Goal: Task Accomplishment & Management: Manage account settings

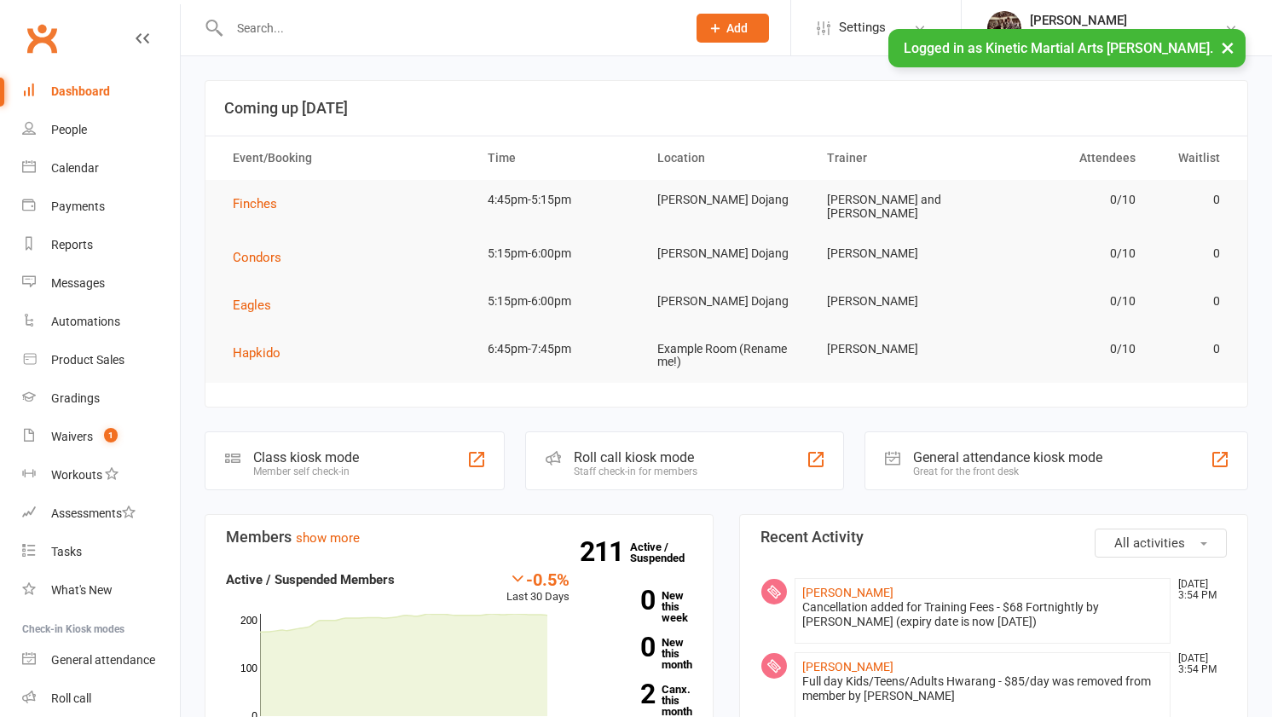
click at [504, 28] on input "text" at bounding box center [449, 28] width 450 height 24
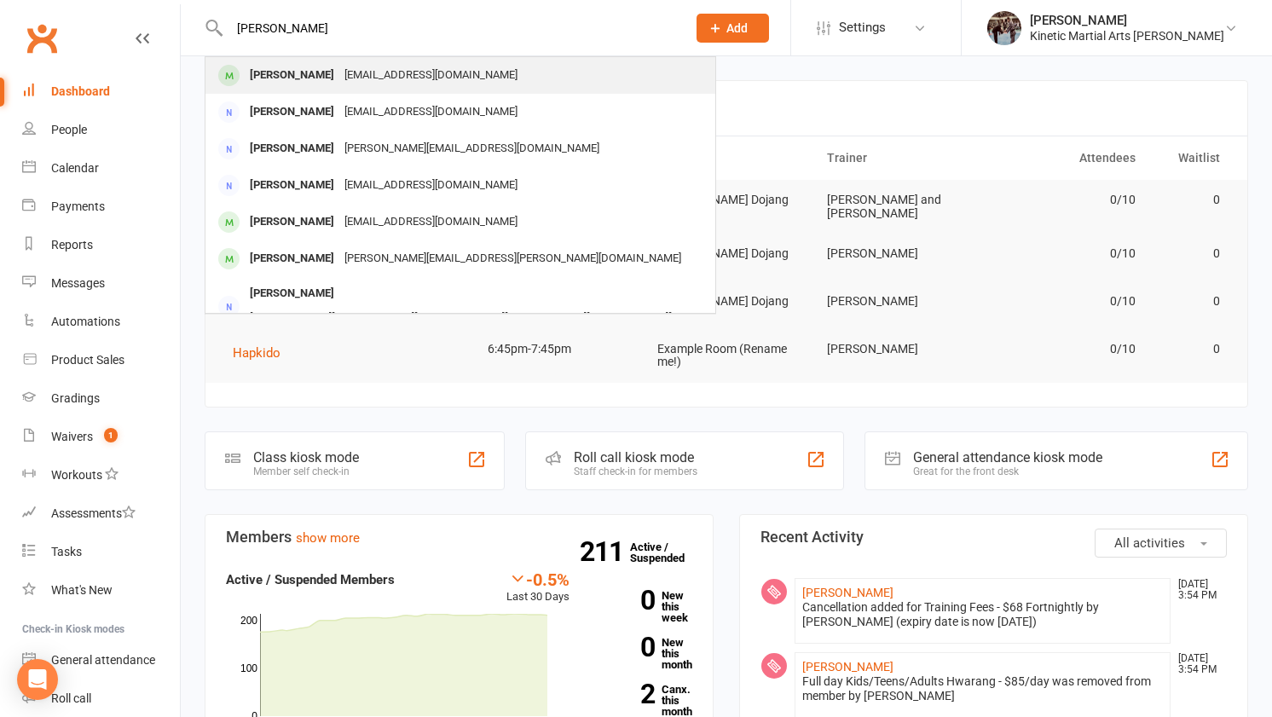
type input "[PERSON_NAME]"
click at [444, 81] on div "[EMAIL_ADDRESS][DOMAIN_NAME]" at bounding box center [430, 75] width 183 height 25
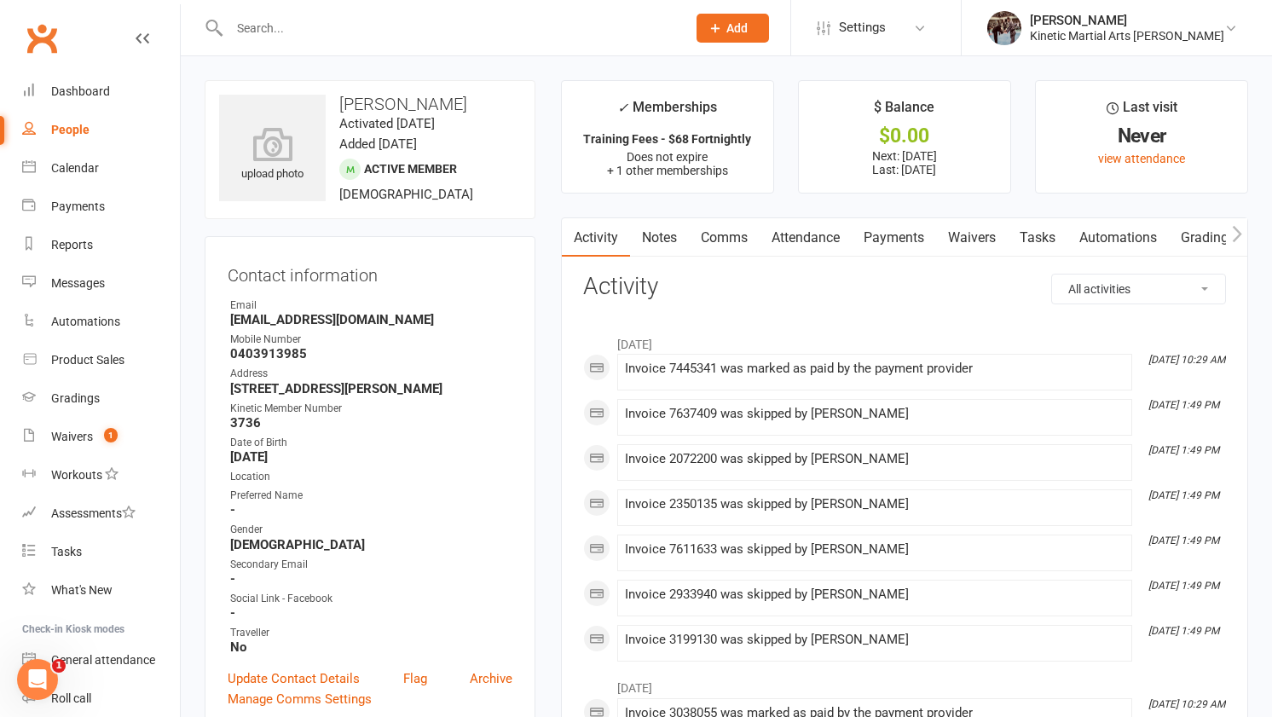
click at [910, 243] on link "Payments" at bounding box center [894, 237] width 84 height 39
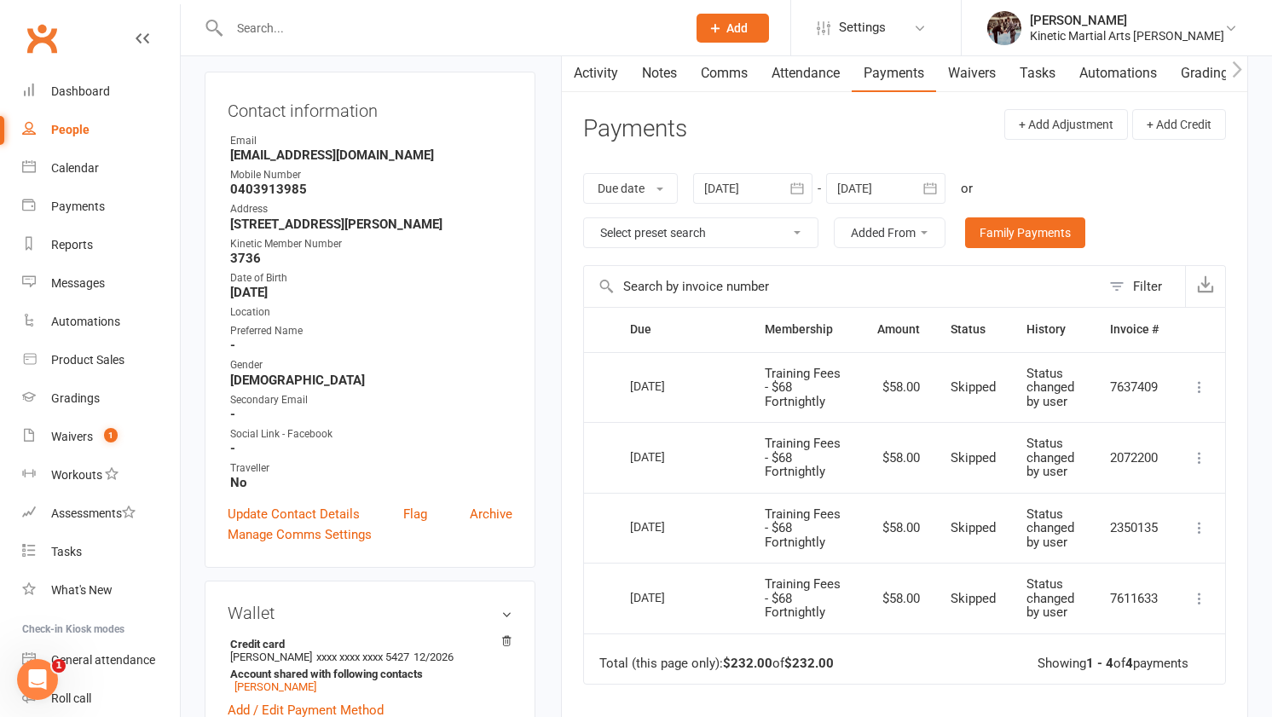
scroll to position [174, 0]
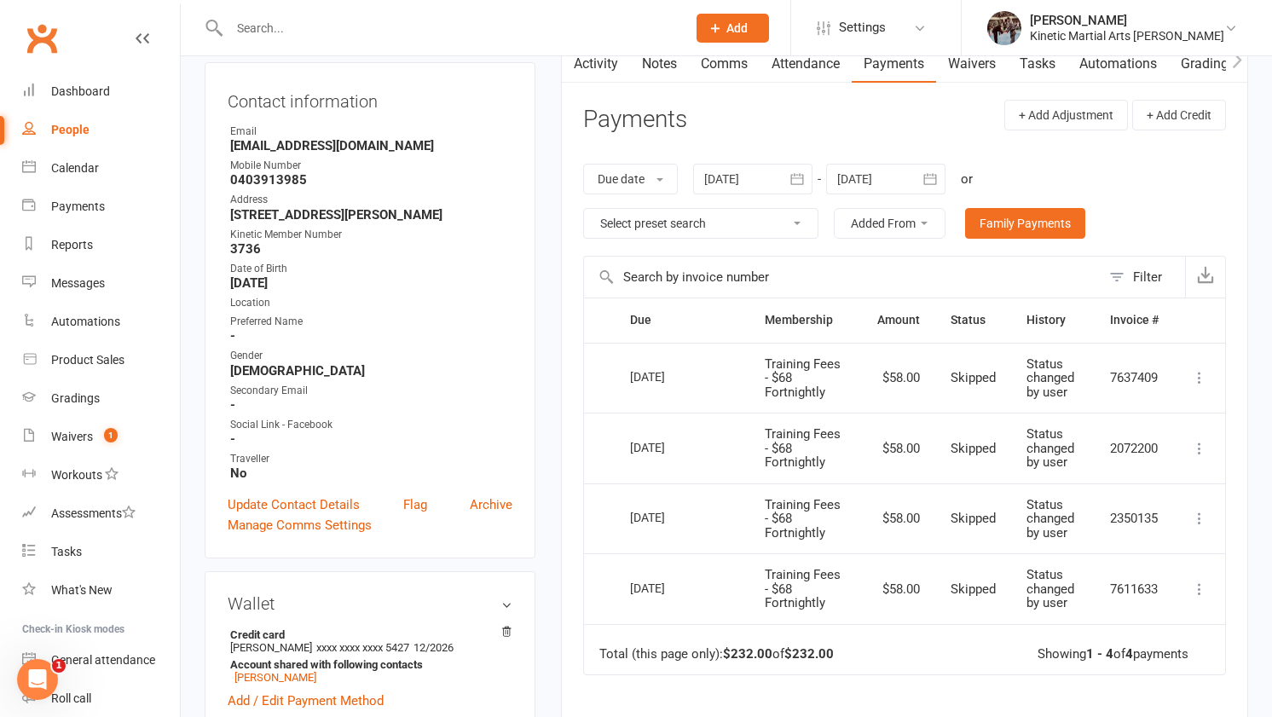
click at [430, 22] on input "text" at bounding box center [449, 28] width 450 height 24
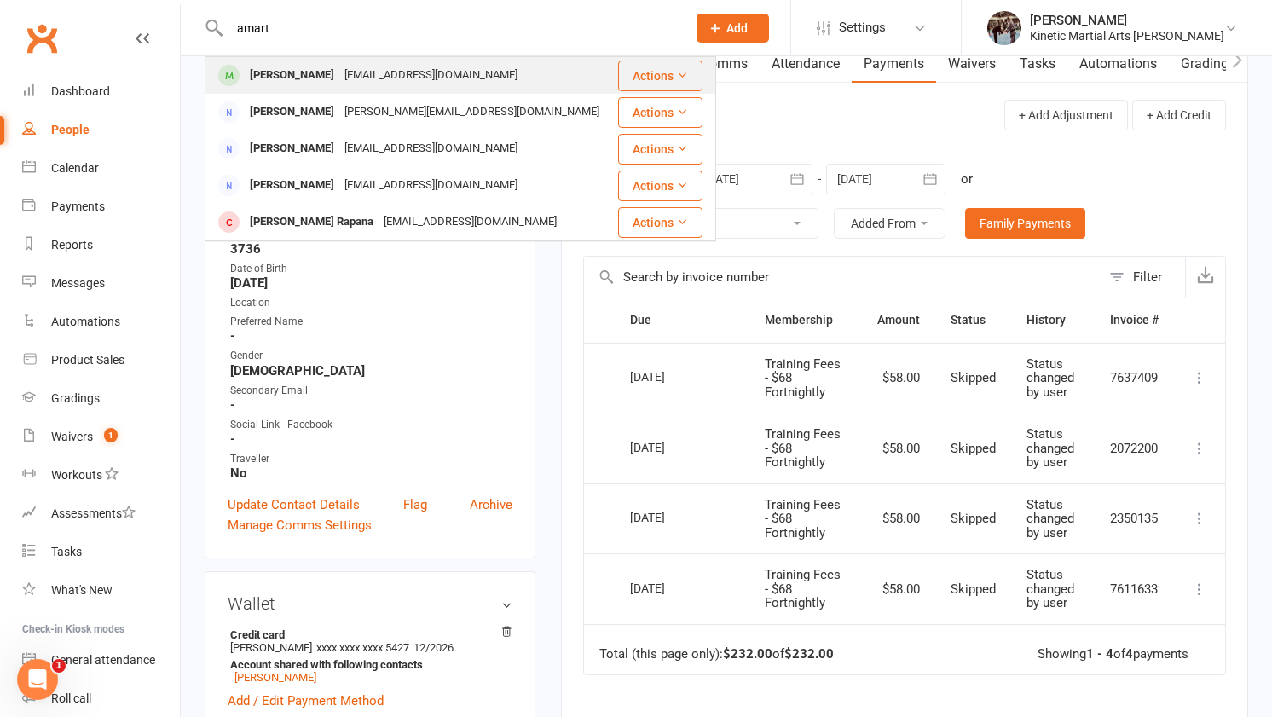
type input "amart"
click at [423, 68] on div "[EMAIL_ADDRESS][DOMAIN_NAME]" at bounding box center [430, 75] width 183 height 25
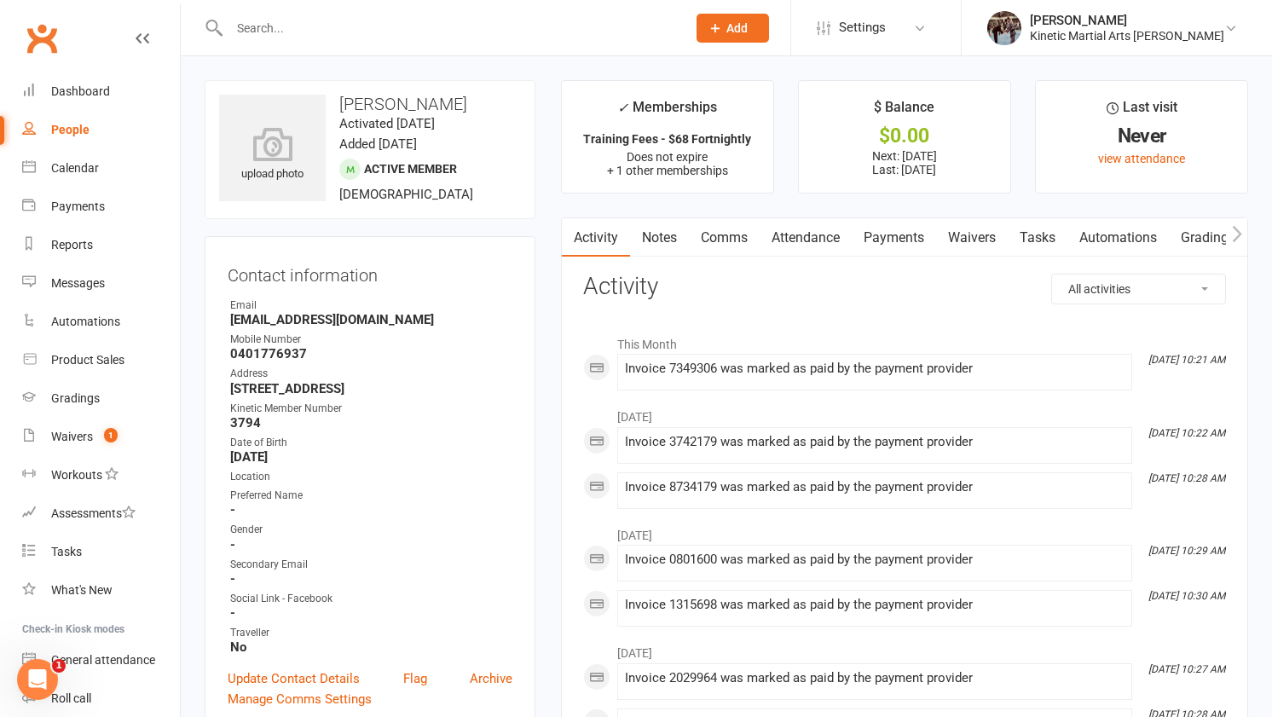
click at [898, 234] on link "Payments" at bounding box center [894, 237] width 84 height 39
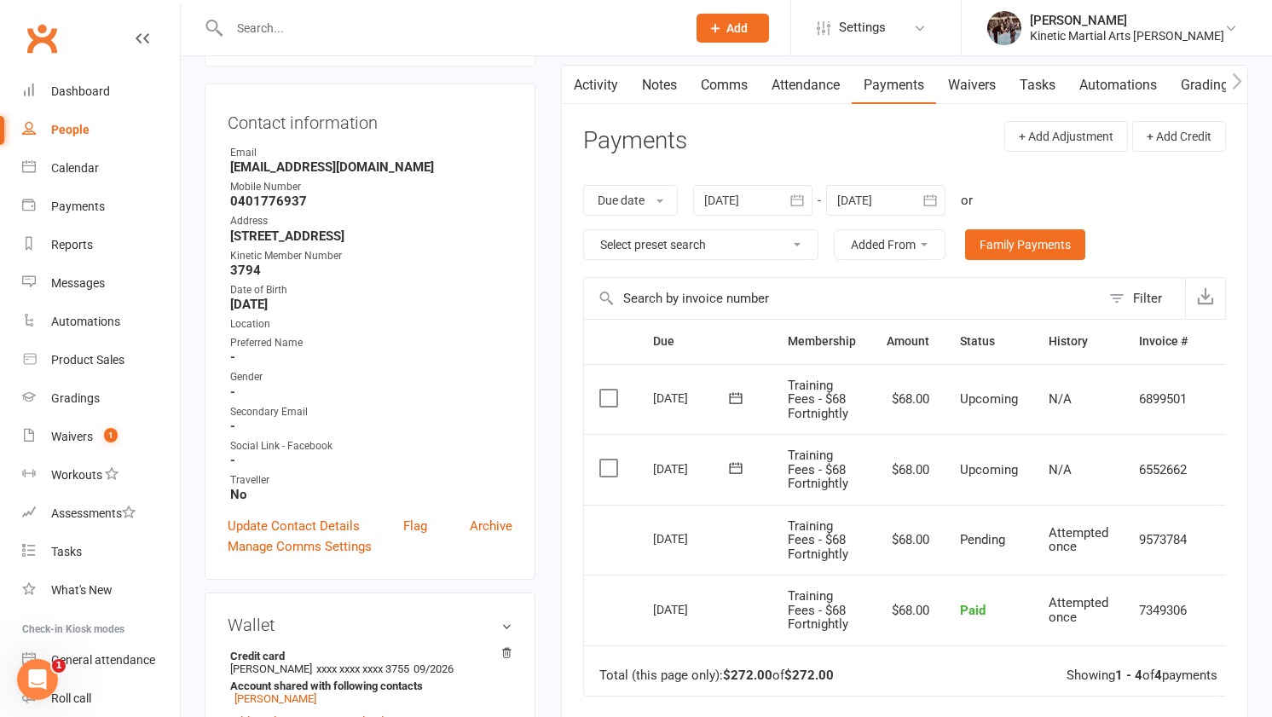
scroll to position [161, 0]
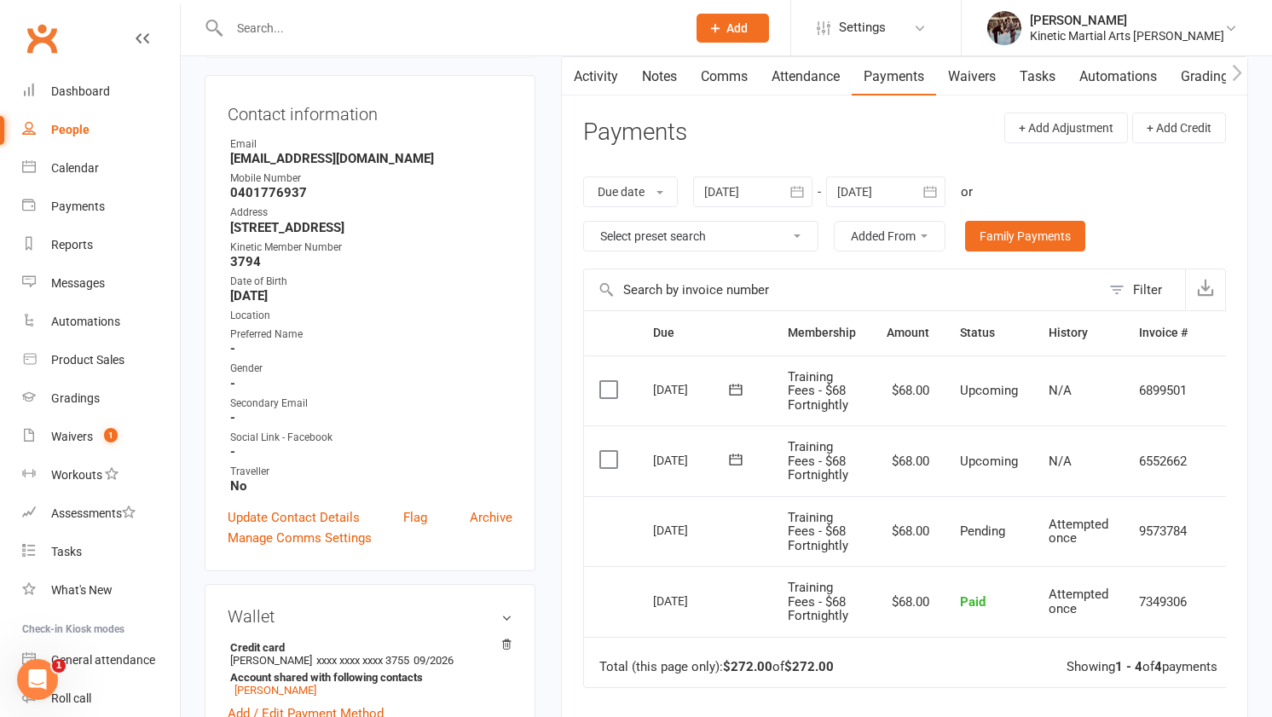
click at [942, 187] on button "button" at bounding box center [930, 191] width 31 height 31
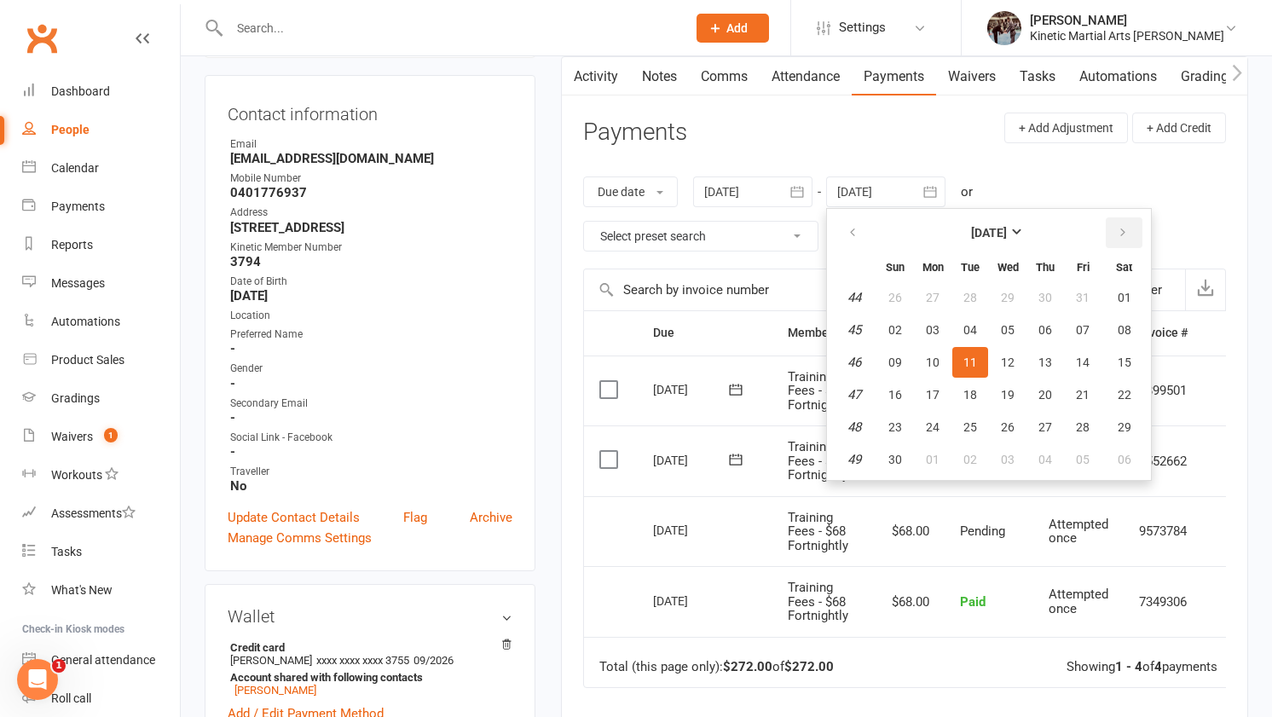
click at [1113, 225] on button "button" at bounding box center [1124, 232] width 37 height 31
click at [1031, 343] on button "11" at bounding box center [1045, 330] width 36 height 31
type input "[DATE]"
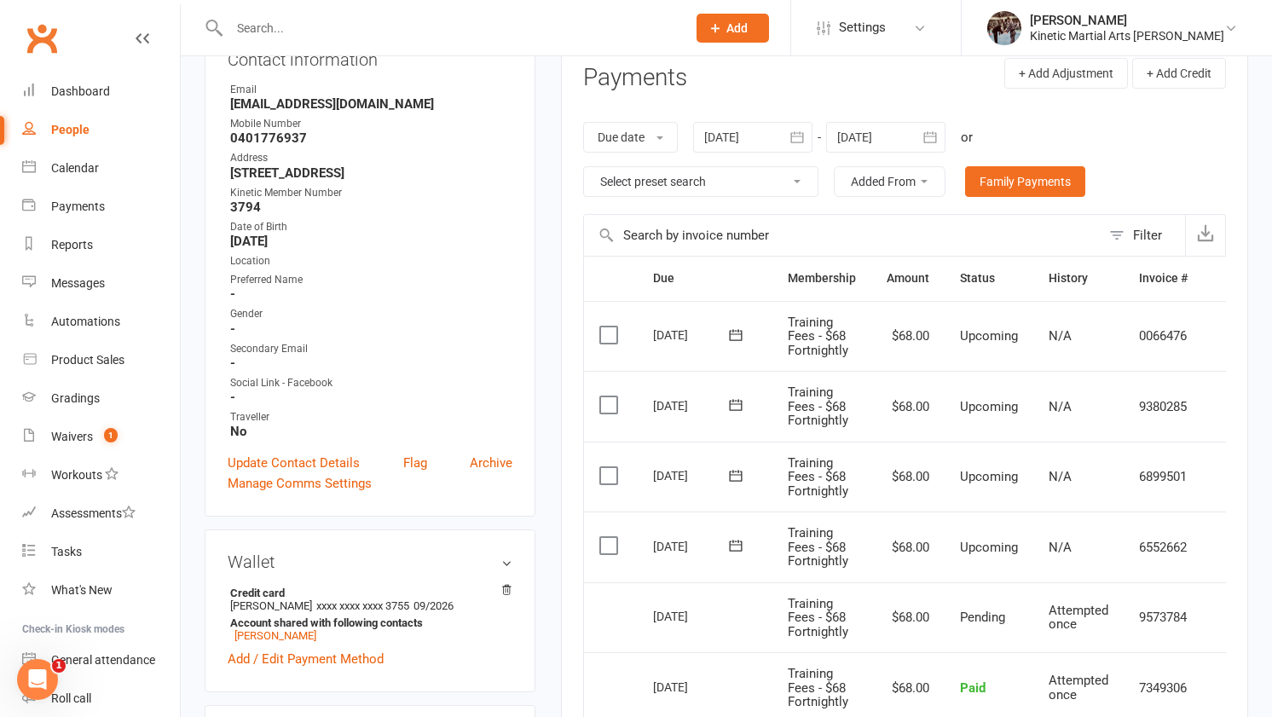
scroll to position [228, 0]
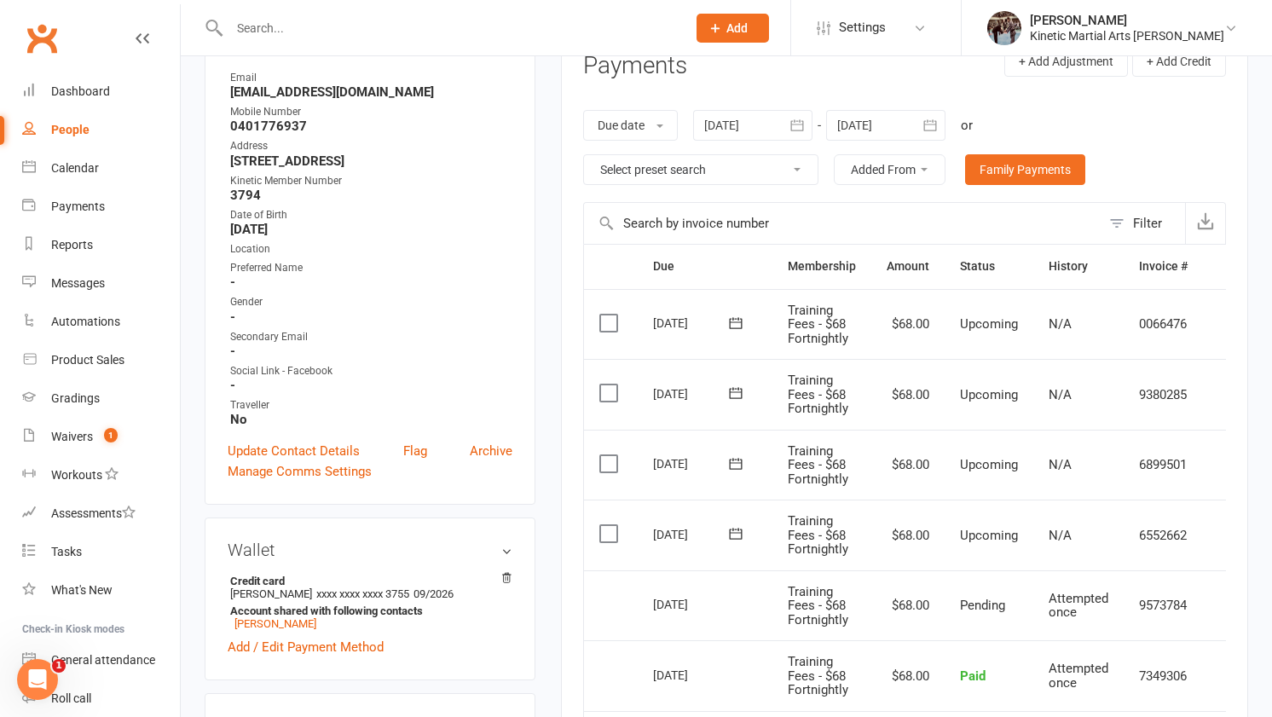
click at [616, 530] on label at bounding box center [610, 533] width 23 height 17
click at [610, 525] on input "checkbox" at bounding box center [604, 525] width 11 height 0
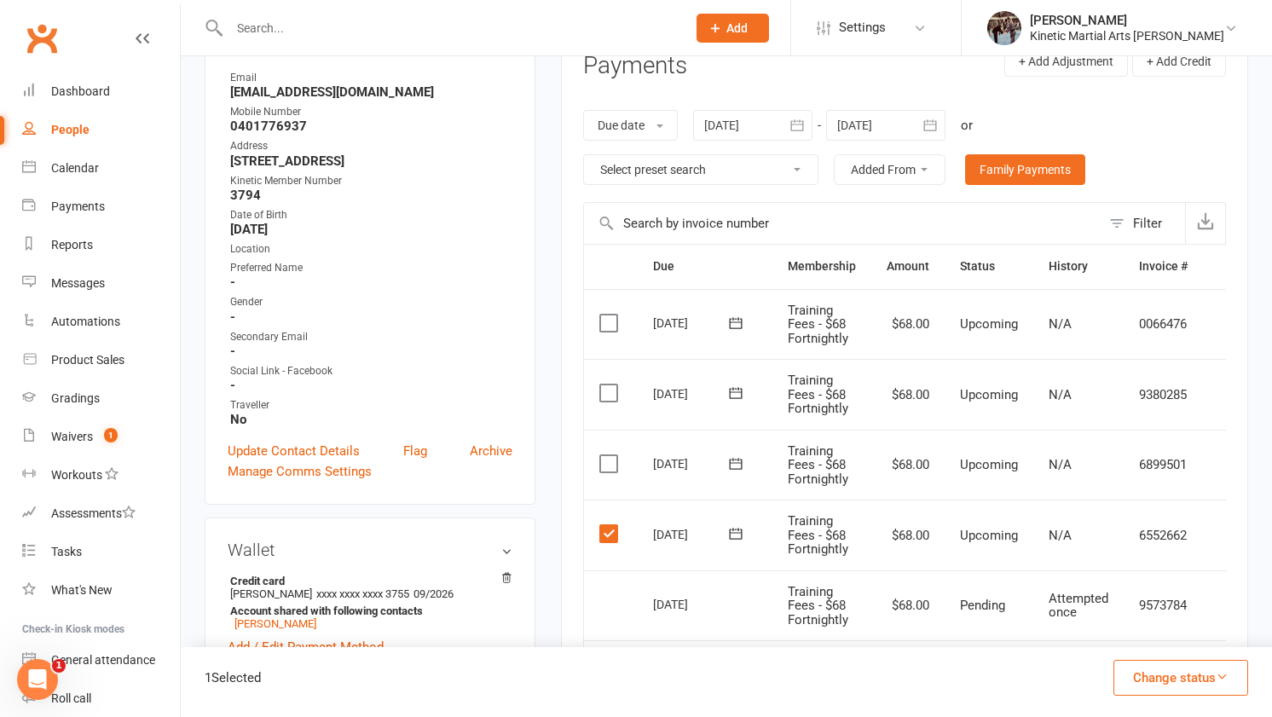
click at [614, 461] on label at bounding box center [610, 463] width 23 height 17
click at [610, 455] on input "checkbox" at bounding box center [604, 455] width 11 height 0
click at [1157, 673] on button "Change status" at bounding box center [1180, 678] width 135 height 36
click at [1141, 623] on link "Skipped" at bounding box center [1162, 632] width 169 height 34
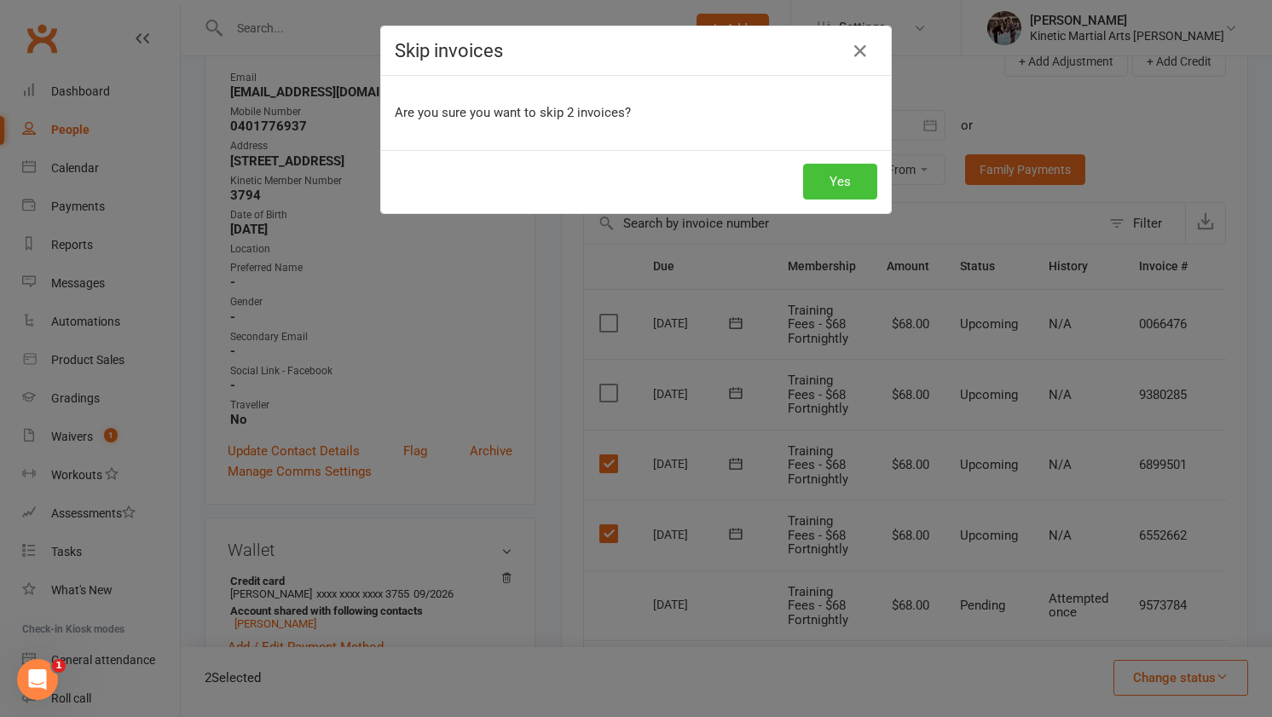
click at [837, 191] on button "Yes" at bounding box center [840, 182] width 74 height 36
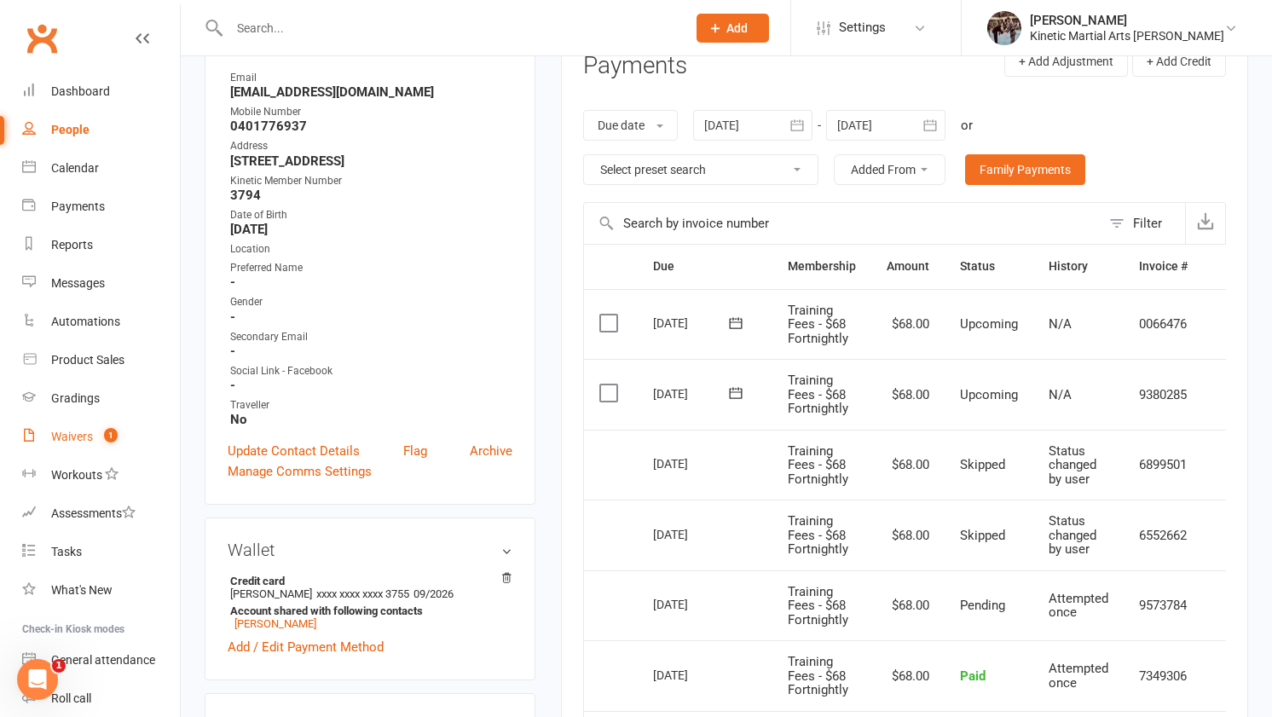
click at [82, 436] on div "Waivers" at bounding box center [72, 437] width 42 height 14
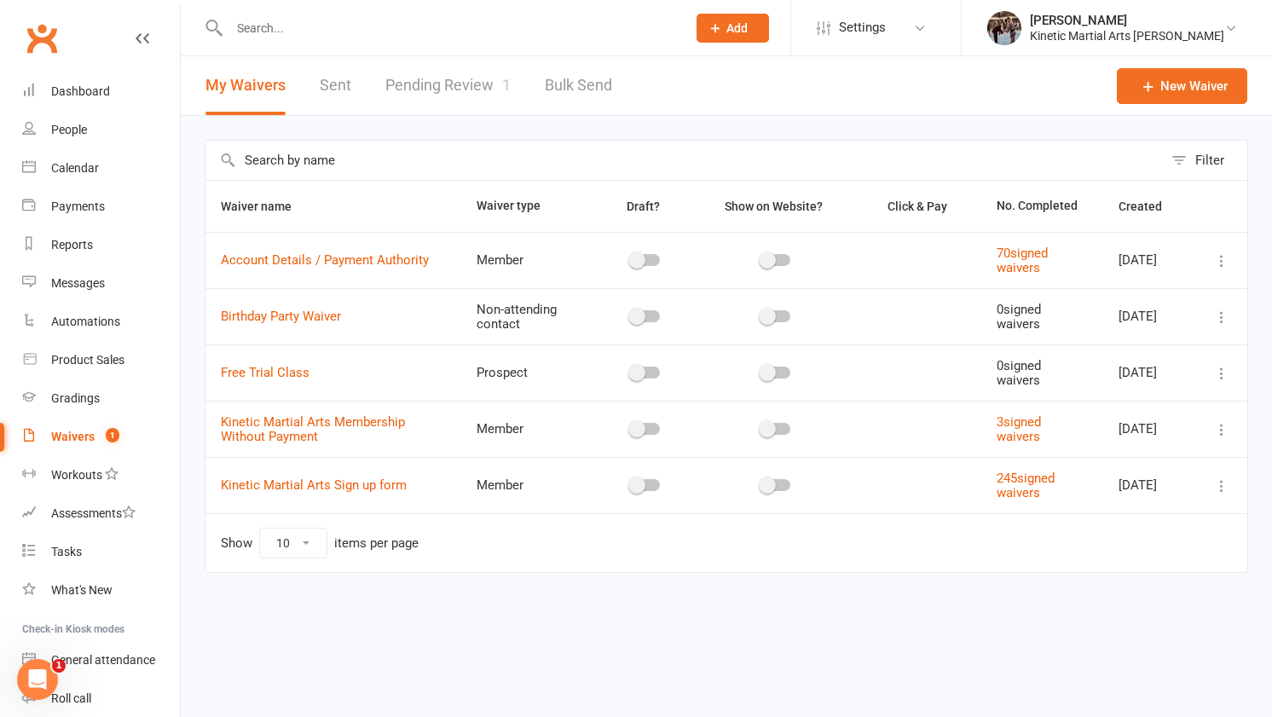
click at [464, 72] on link "Pending Review 1" at bounding box center [447, 85] width 125 height 59
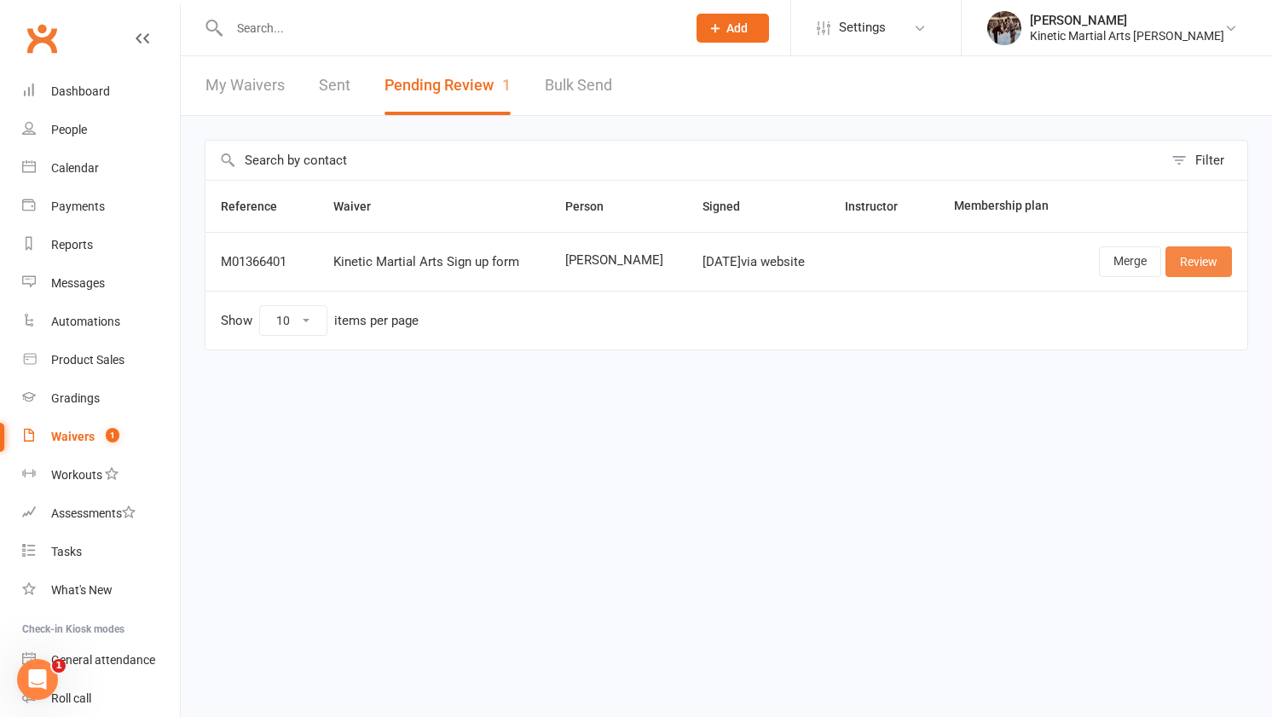
click at [1198, 263] on link "Review" at bounding box center [1198, 261] width 66 height 31
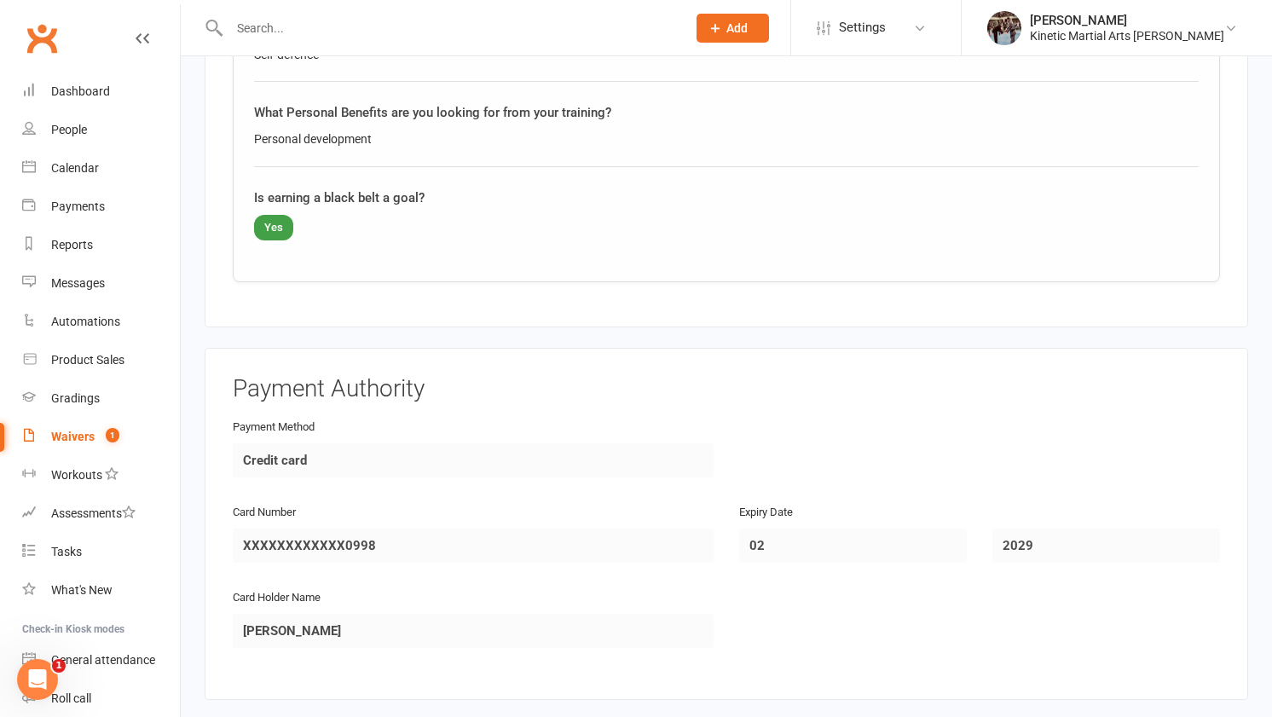
scroll to position [2087, 0]
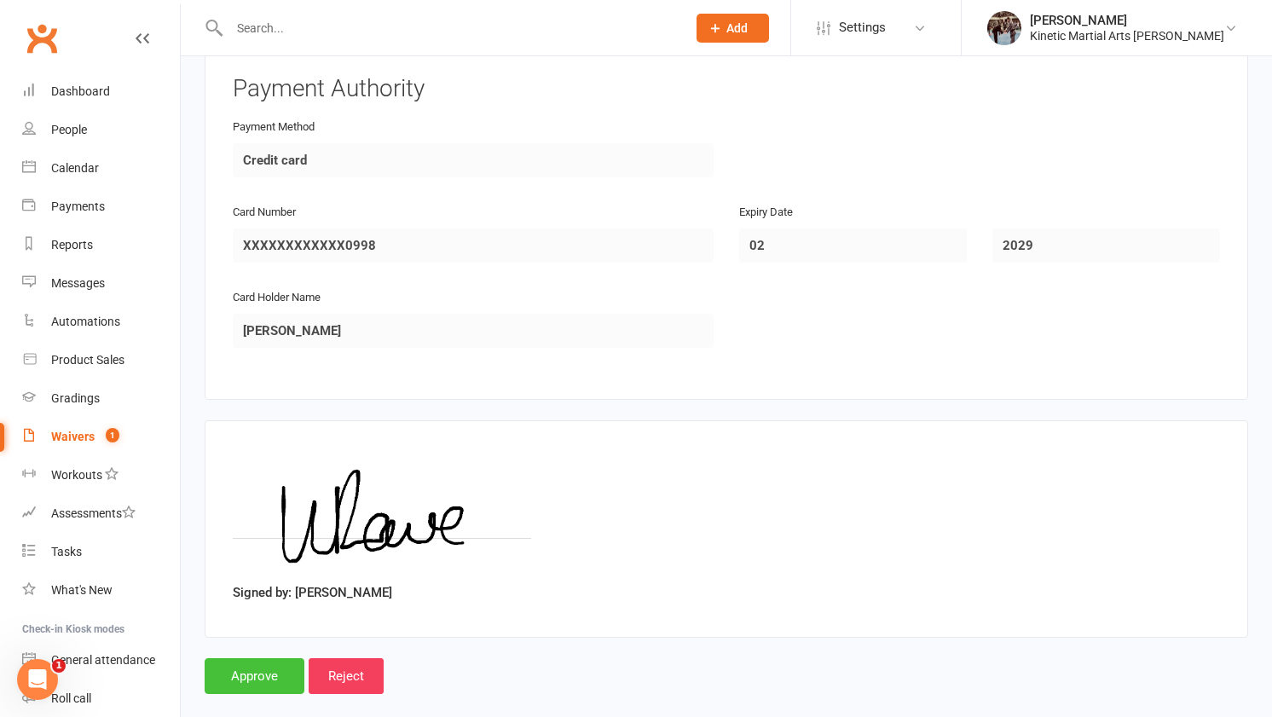
click at [240, 658] on input "Approve" at bounding box center [255, 676] width 100 height 36
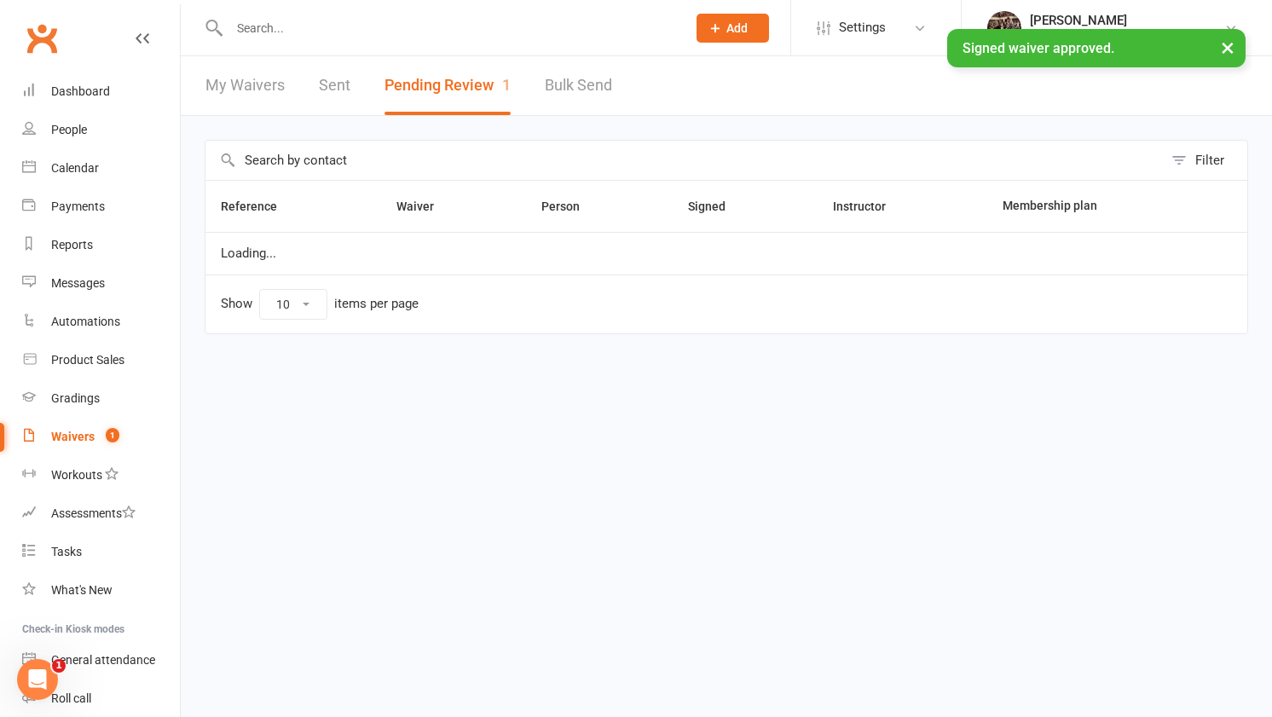
click at [331, 29] on div "× Signed waiver approved." at bounding box center [625, 29] width 1250 height 0
click at [297, 27] on input "text" at bounding box center [449, 28] width 450 height 24
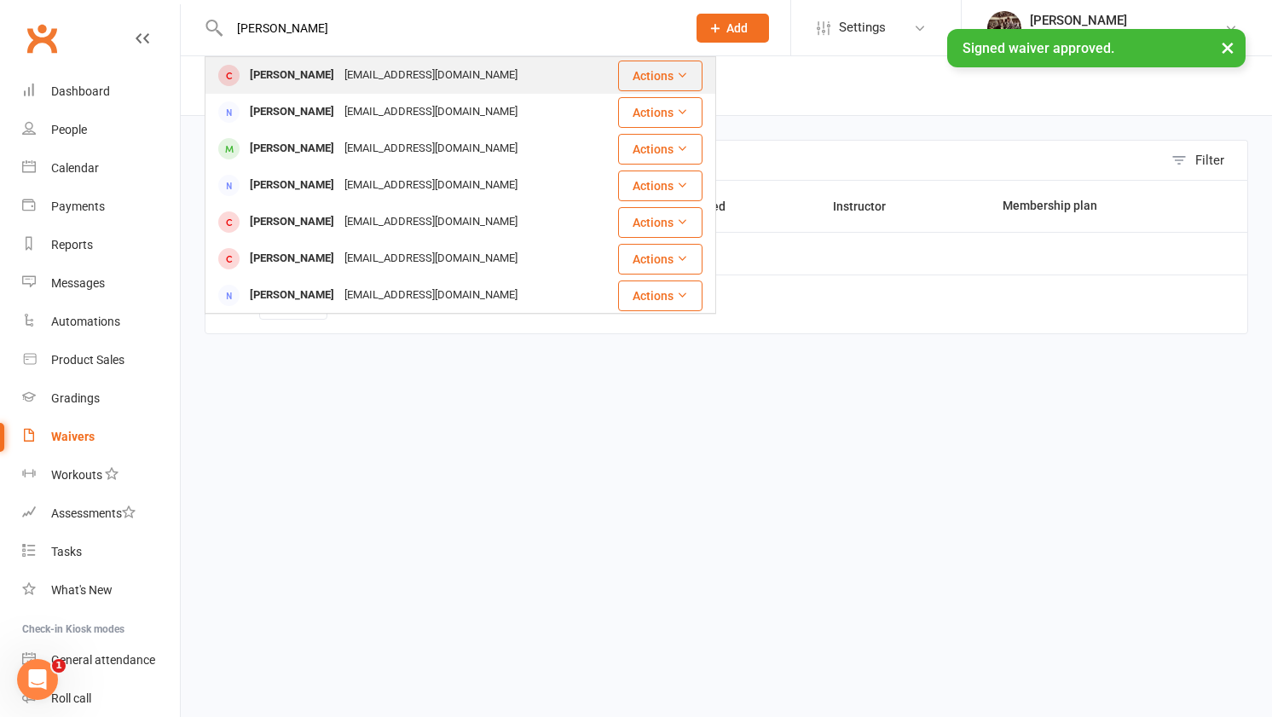
type input "[PERSON_NAME]"
click at [296, 81] on div "[PERSON_NAME]" at bounding box center [292, 75] width 95 height 25
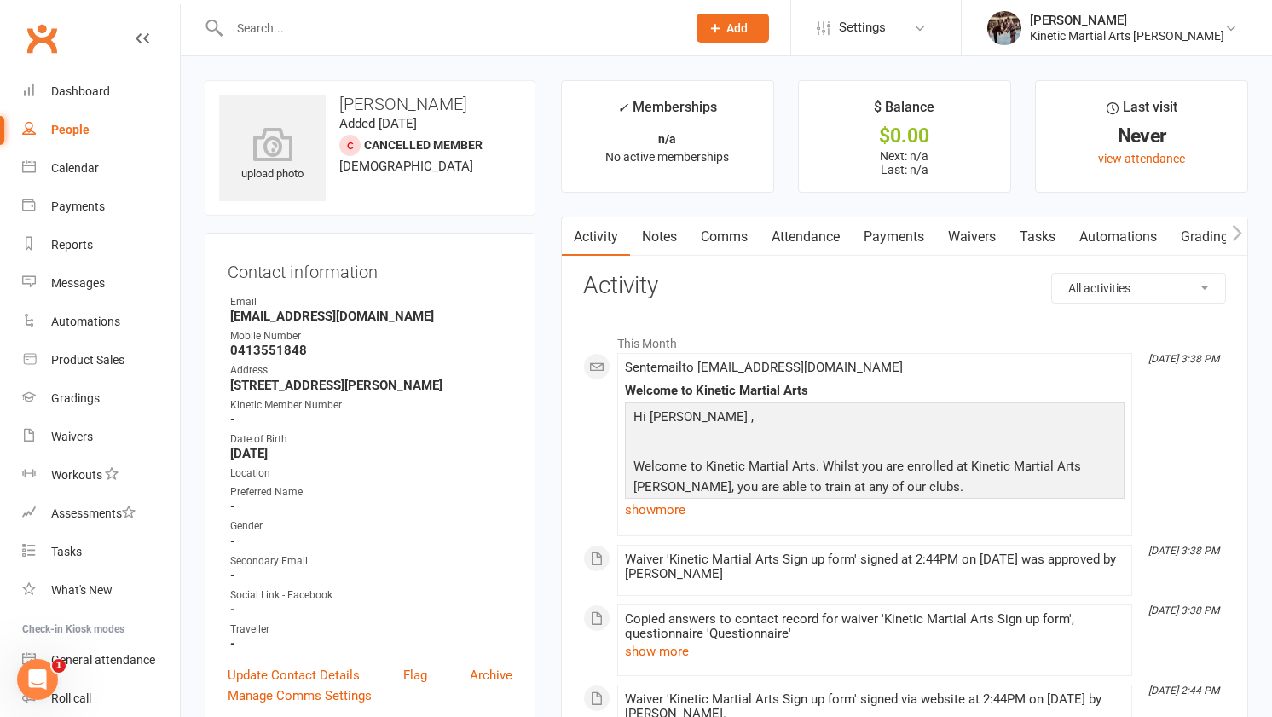
click at [892, 228] on link "Payments" at bounding box center [894, 236] width 84 height 39
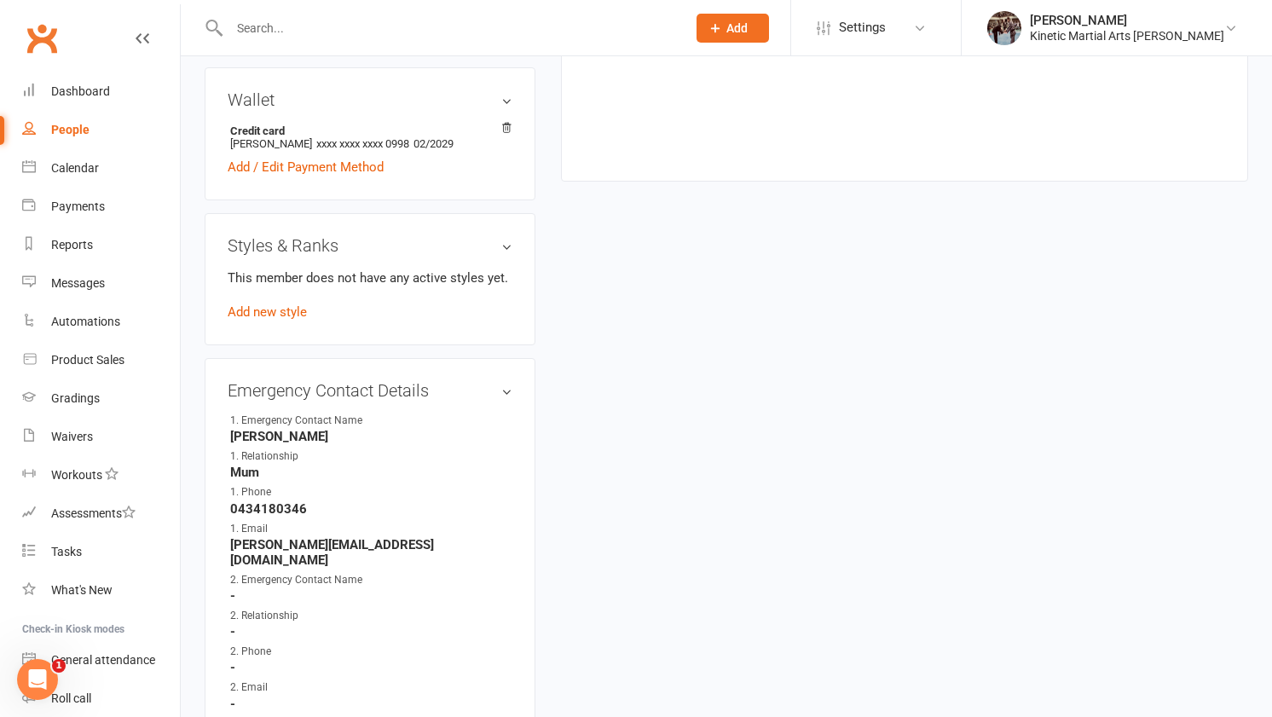
scroll to position [675, 0]
click at [272, 298] on div "This member does not have any active styles yet. Add new style" at bounding box center [370, 294] width 285 height 55
click at [273, 303] on link "Add new style" at bounding box center [267, 310] width 79 height 15
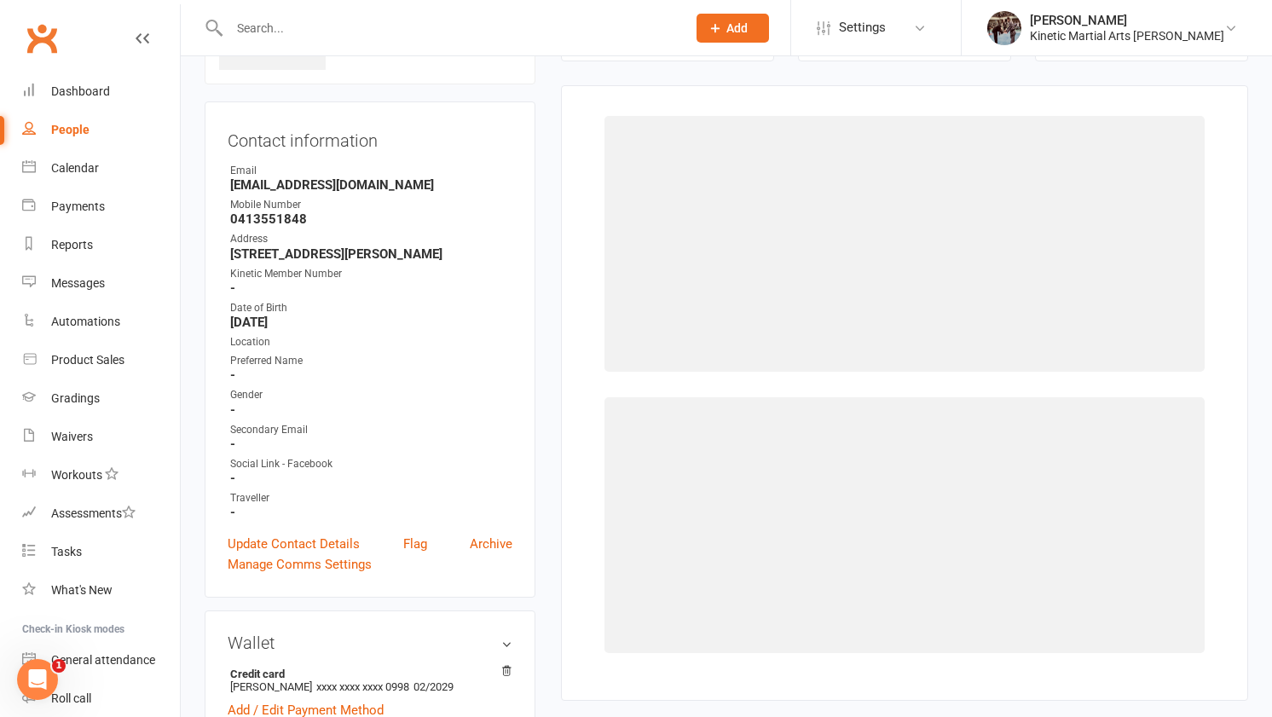
scroll to position [130, 0]
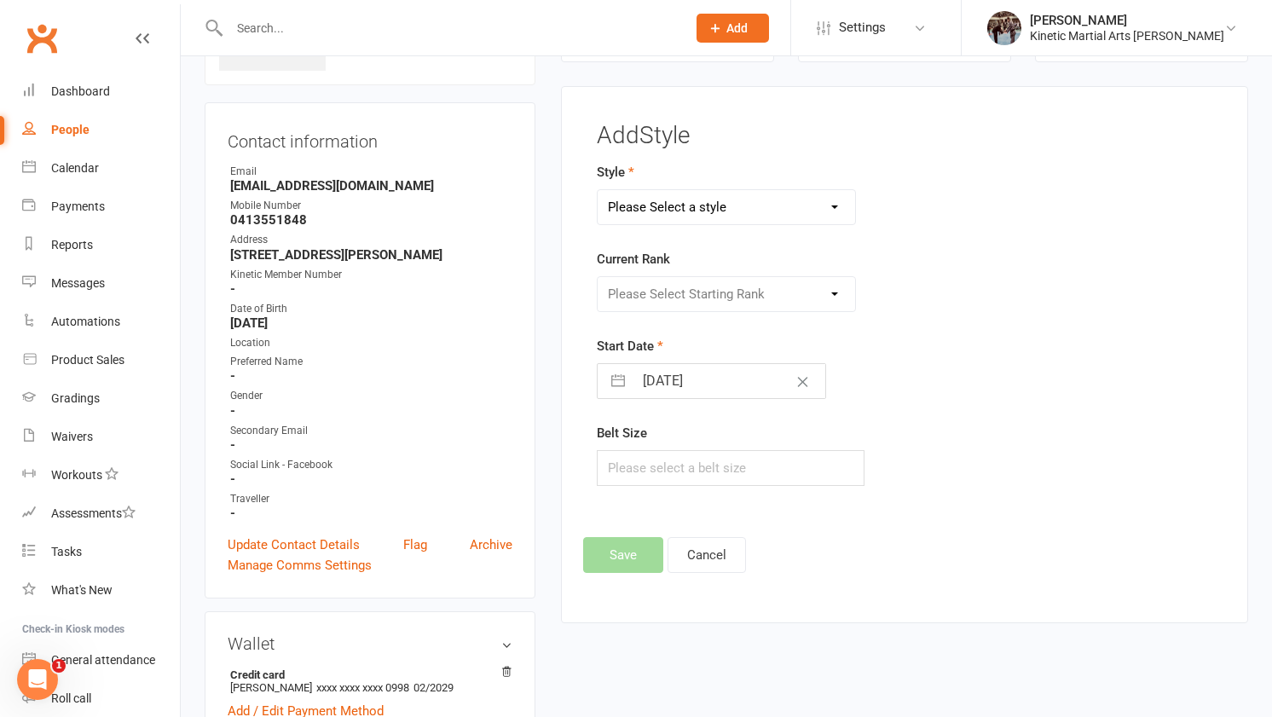
click at [730, 208] on select "Please Select a style BJJ Condors Eagles Finches Hapkido Kumdo Leadership Progam" at bounding box center [726, 207] width 257 height 34
click at [745, 221] on select "BJJ Condors Eagles Finches Hapkido Kumdo Leadership Progam" at bounding box center [726, 207] width 257 height 34
select select "2594"
click at [734, 292] on select "Please Select Starting Rank White Yellow Orange Green Blue Purple Brown Red [PE…" at bounding box center [726, 294] width 257 height 34
select select "26522"
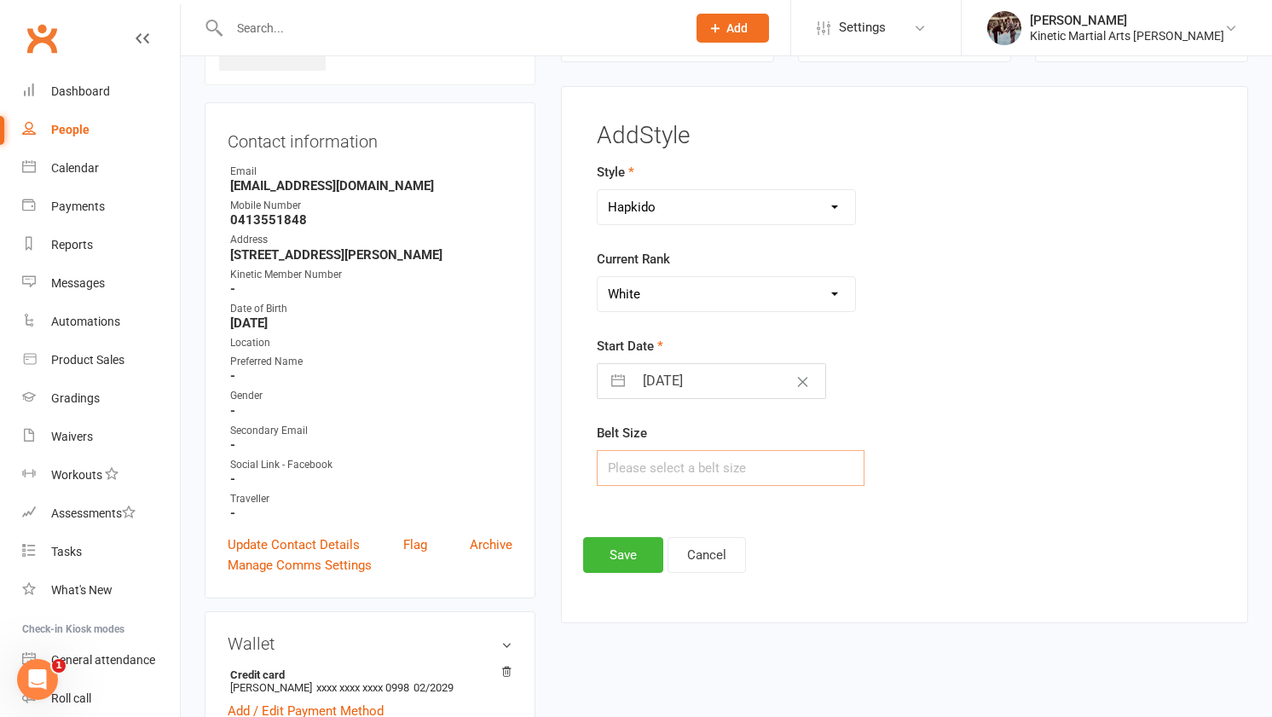
click at [691, 467] on input "text" at bounding box center [731, 468] width 268 height 36
type input "5"
click at [632, 549] on button "Save" at bounding box center [623, 555] width 80 height 36
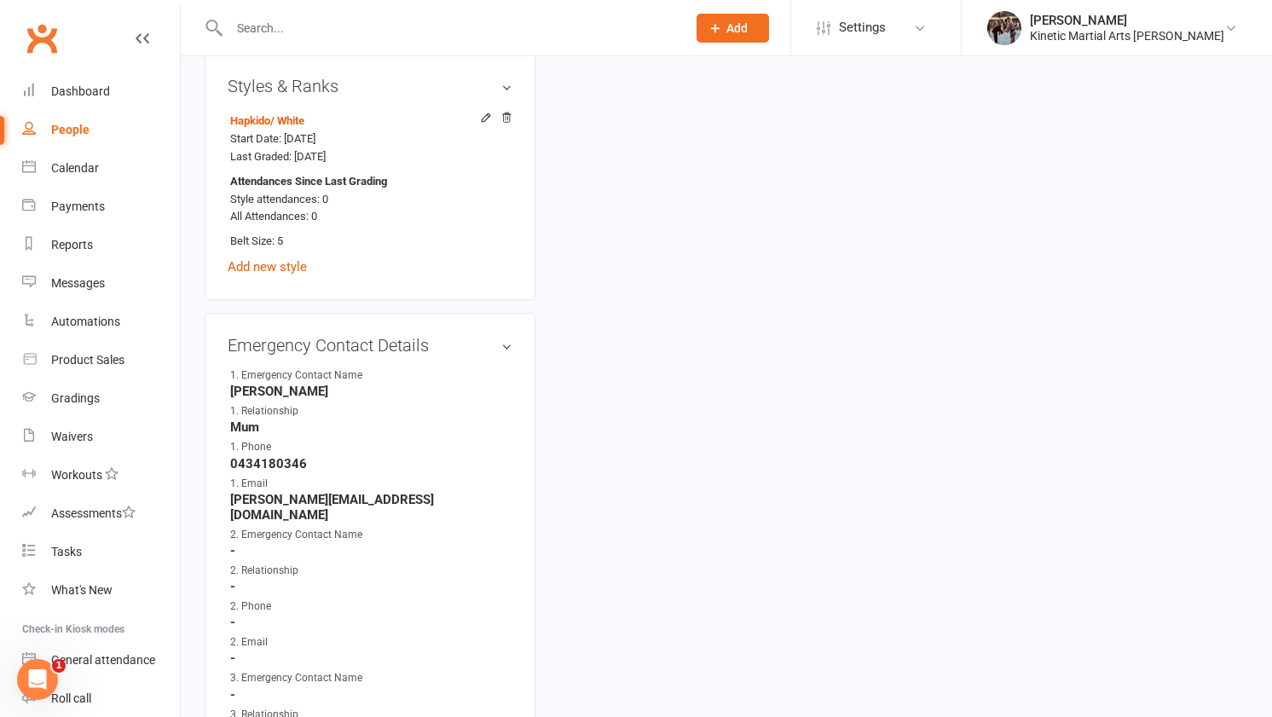
scroll to position [837, 0]
click at [475, 334] on link "edit" at bounding box center [481, 341] width 20 height 14
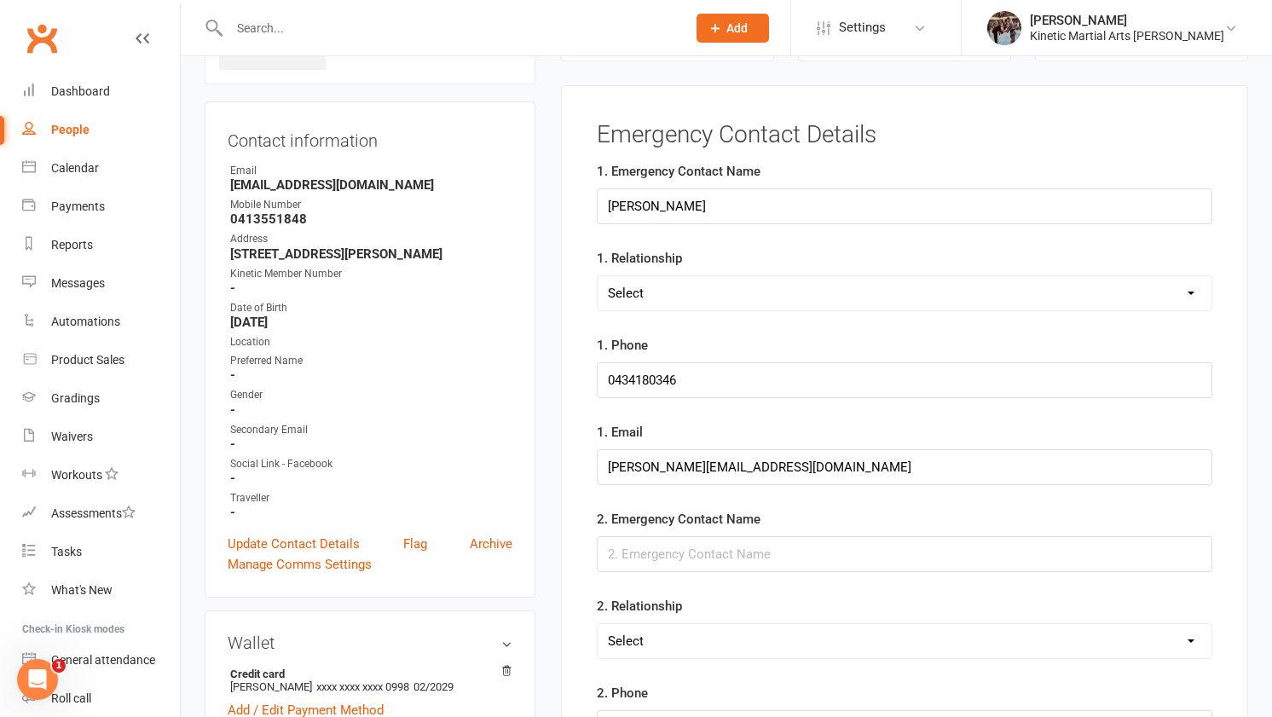
scroll to position [130, 0]
click at [657, 211] on input "[PERSON_NAME]" at bounding box center [904, 207] width 615 height 36
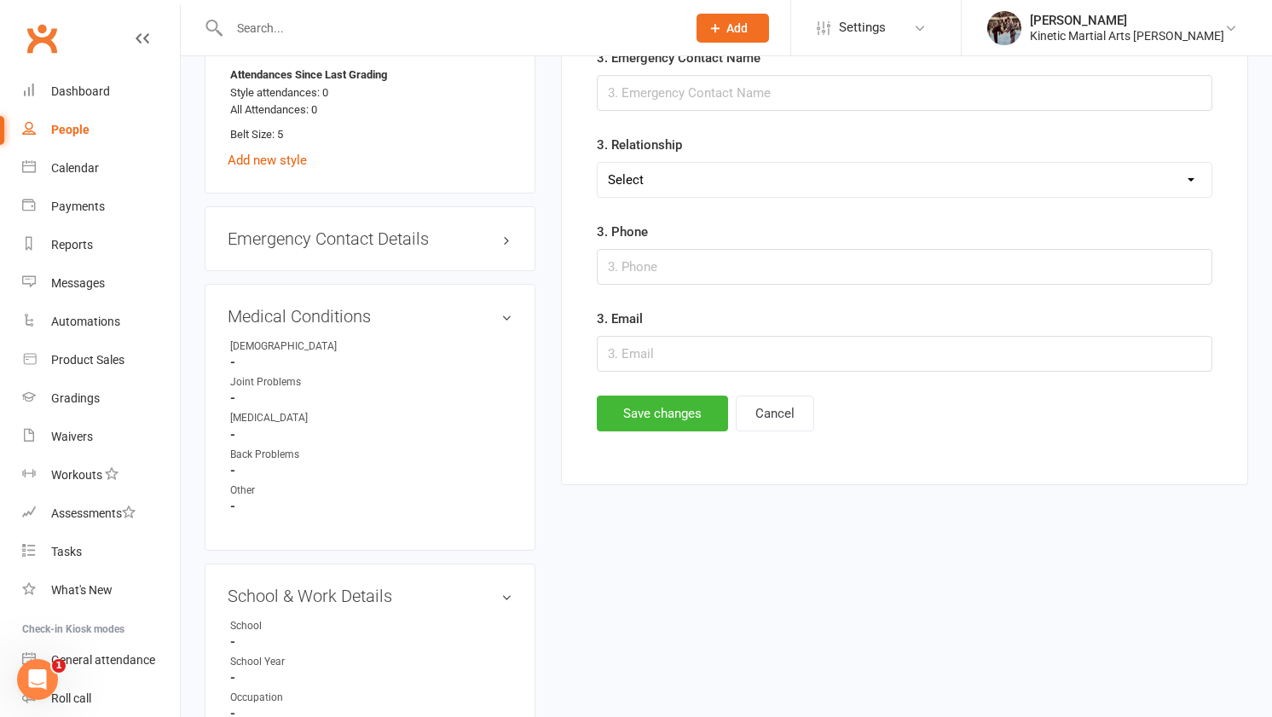
scroll to position [946, 0]
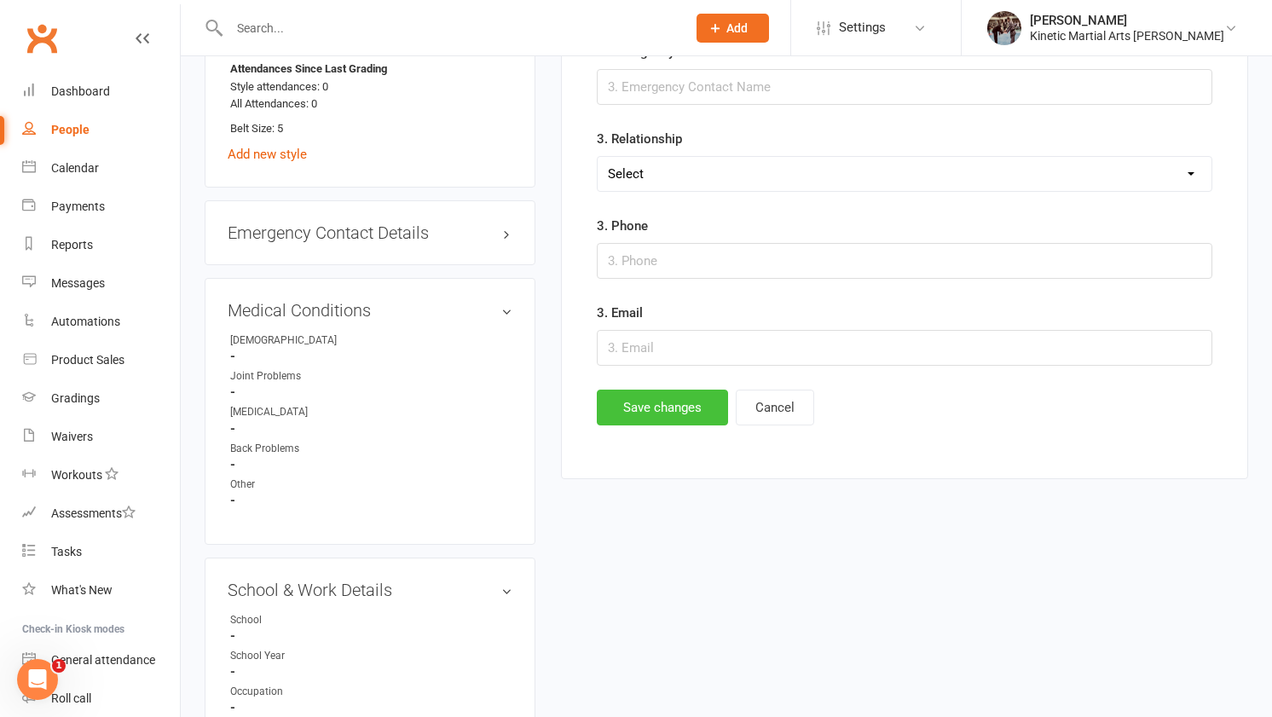
type input "[PERSON_NAME]"
click at [683, 419] on button "Save changes" at bounding box center [662, 408] width 131 height 36
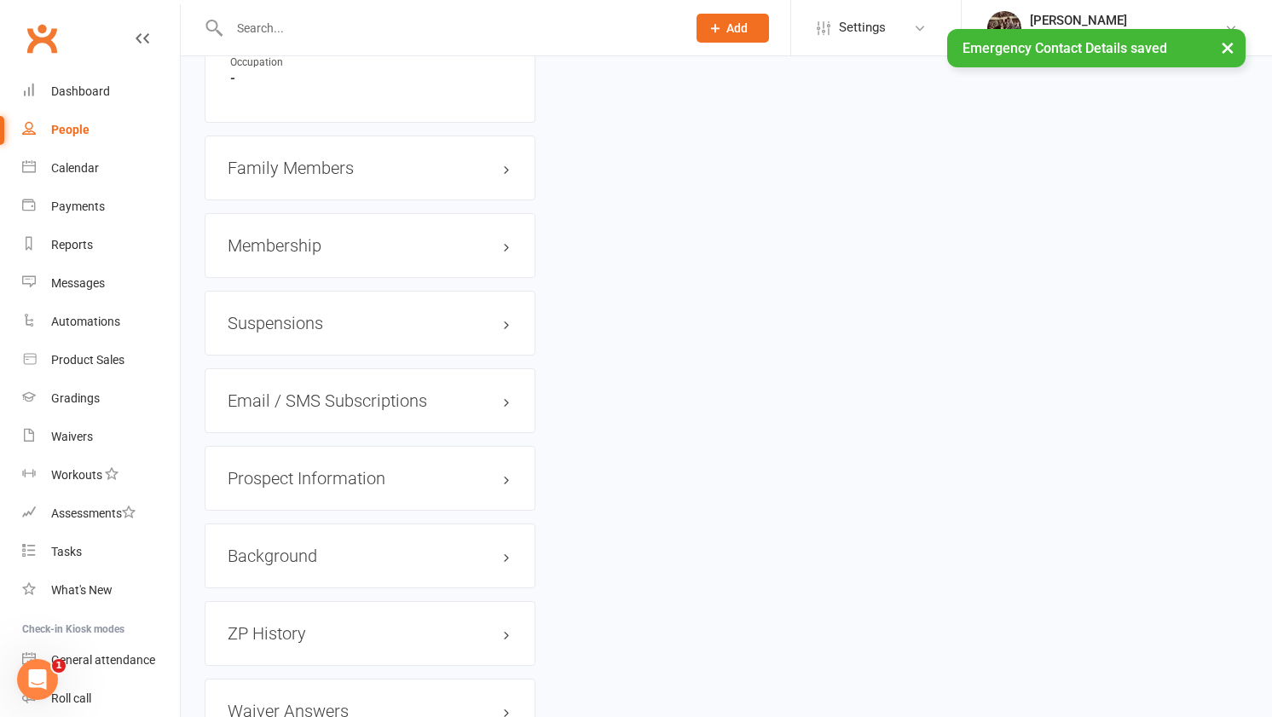
scroll to position [1583, 0]
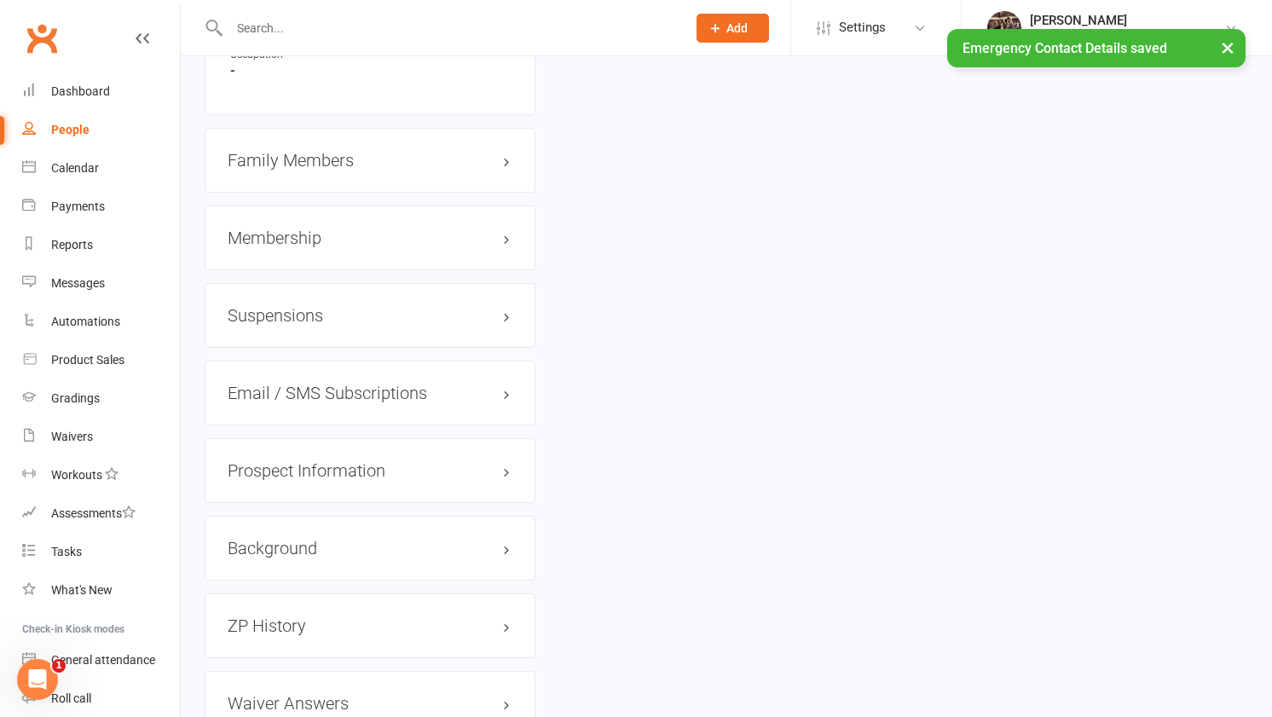
click at [355, 230] on h3 "Membership" at bounding box center [370, 237] width 285 height 19
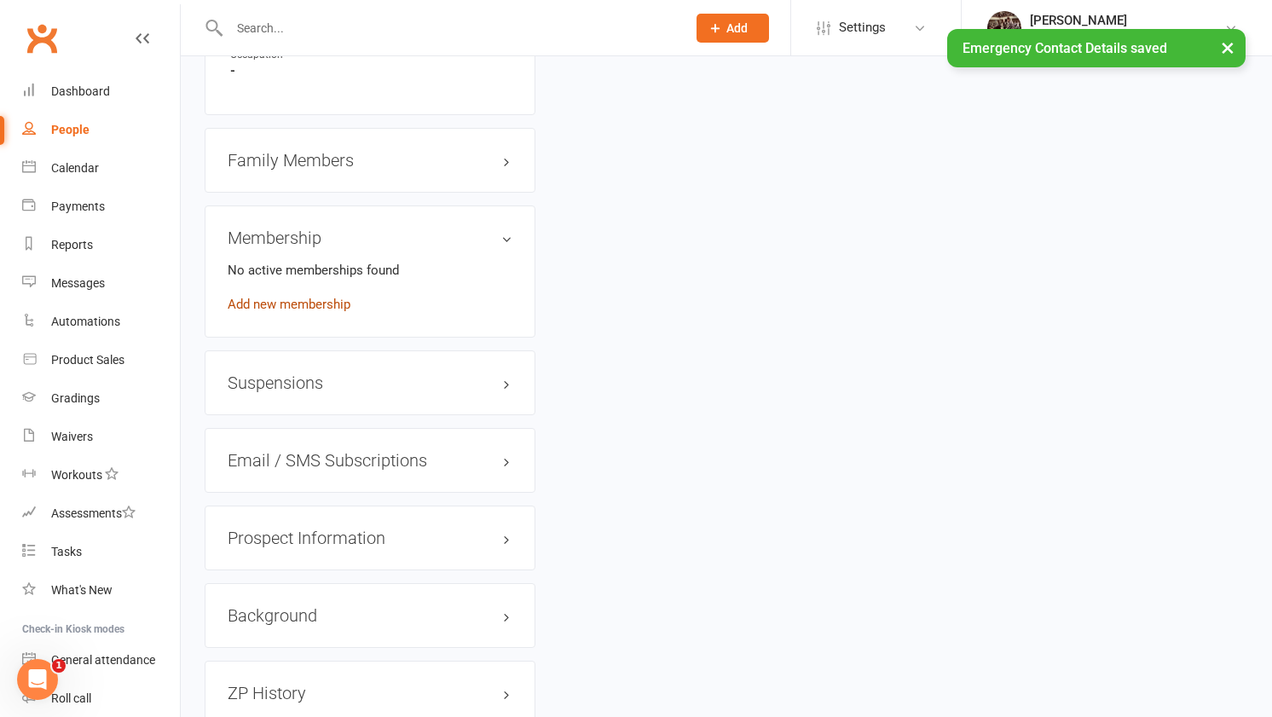
click at [320, 297] on link "Add new membership" at bounding box center [289, 304] width 123 height 15
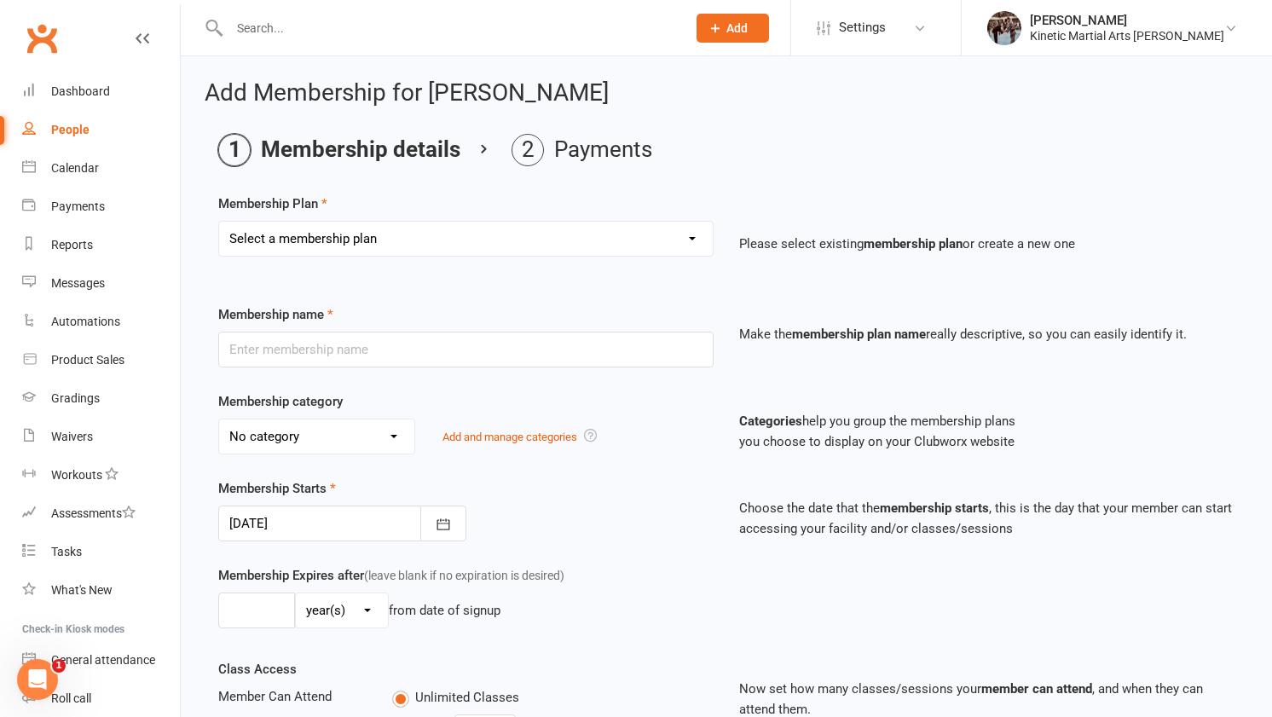
click at [386, 260] on div "Select a membership plan Create new Membership Plan Training Fees - $68 Fortnig…" at bounding box center [465, 251] width 521 height 60
click at [395, 252] on select "Select a membership plan Create new Membership Plan Training Fees - $68 Fortnig…" at bounding box center [466, 239] width 494 height 34
select select "1"
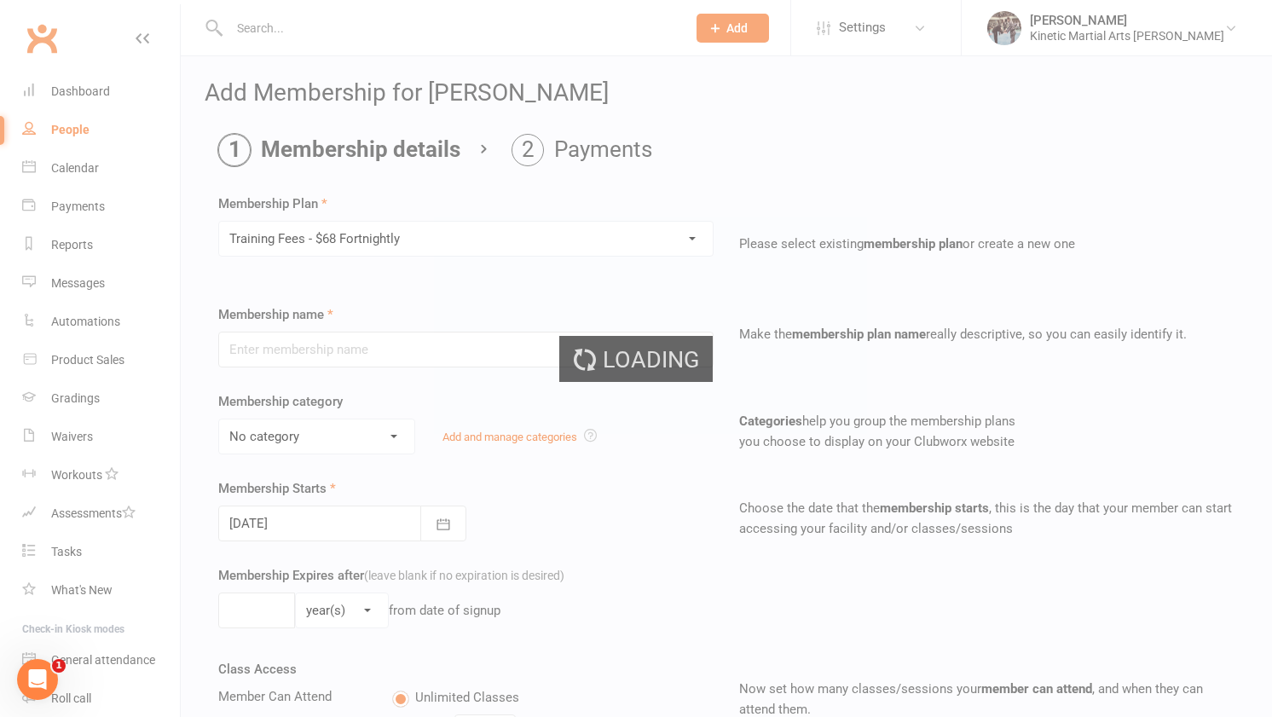
type input "Training Fees - $68 Fortnightly"
select select "6"
type input "0"
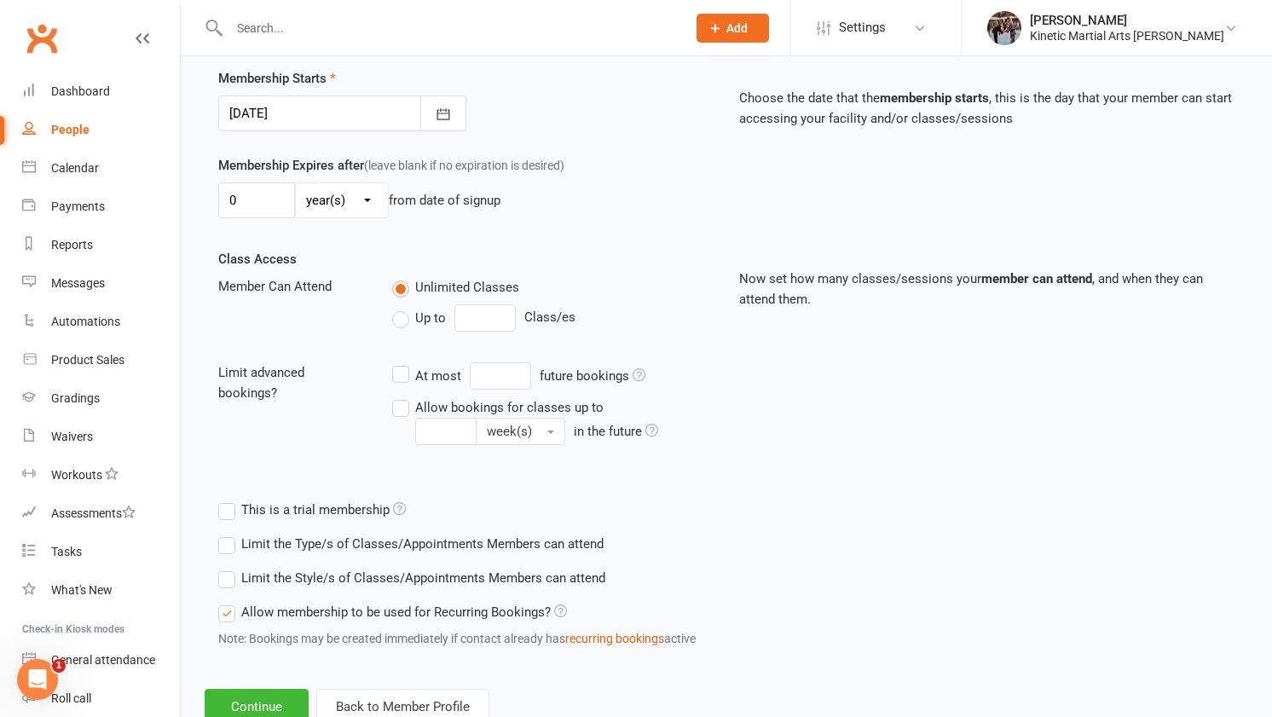
scroll to position [466, 0]
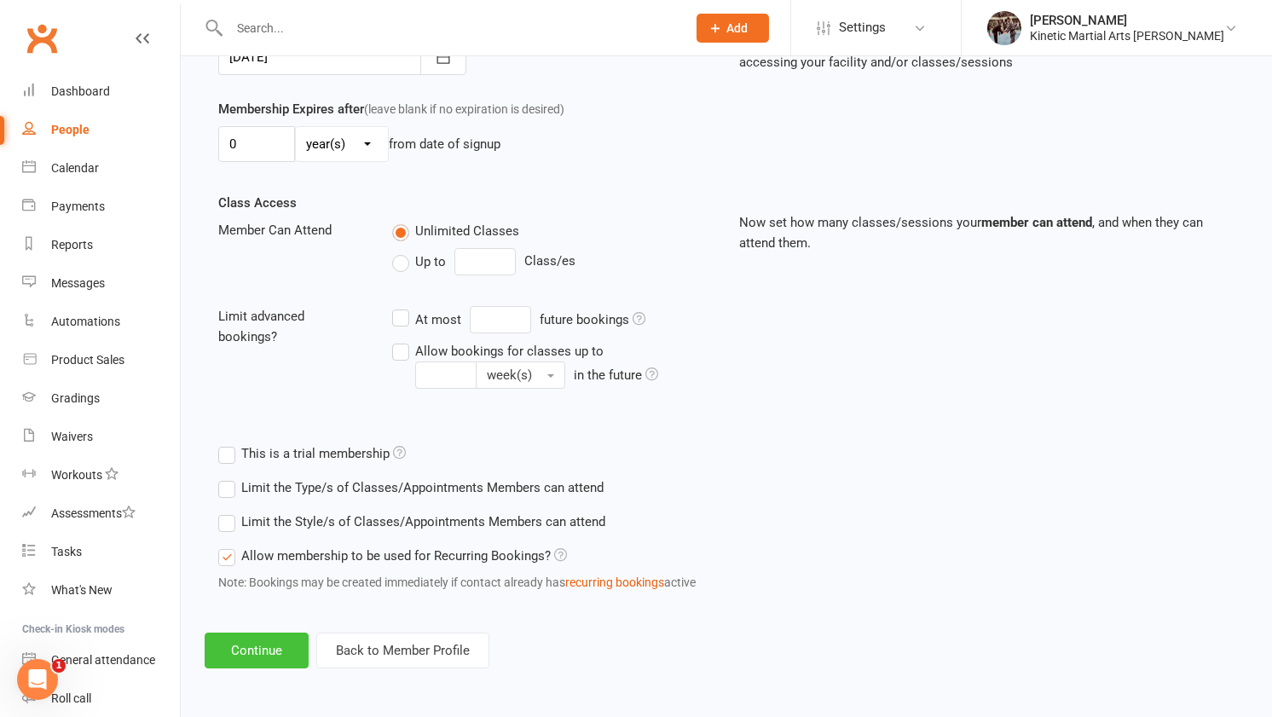
click at [268, 647] on button "Continue" at bounding box center [257, 650] width 104 height 36
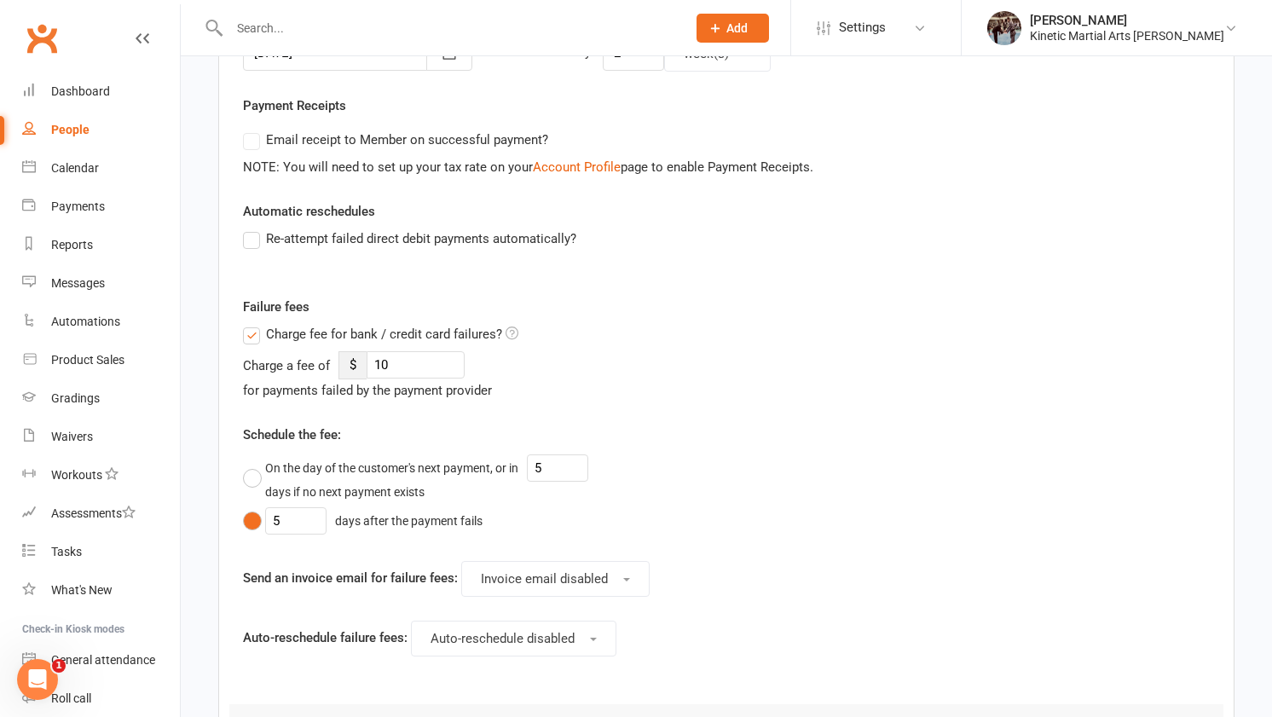
scroll to position [0, 0]
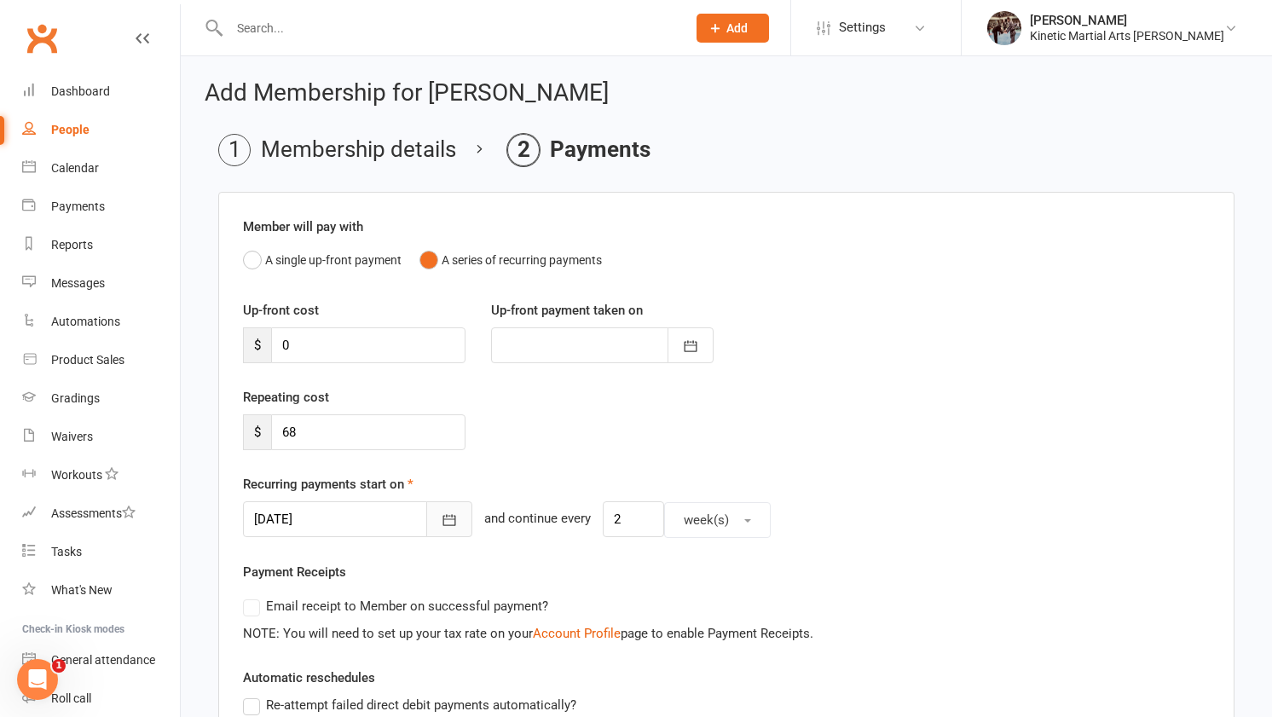
click at [441, 526] on icon "button" at bounding box center [449, 519] width 17 height 17
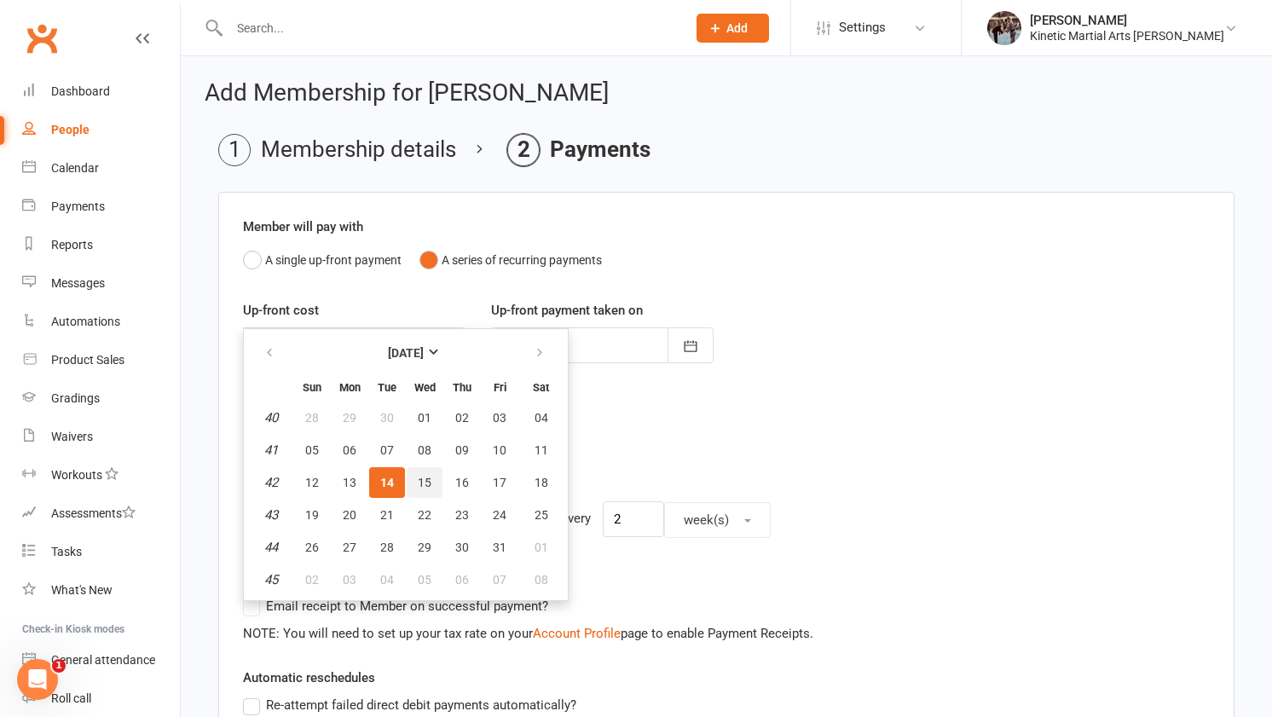
click at [415, 482] on button "15" at bounding box center [425, 482] width 36 height 31
type input "[DATE]"
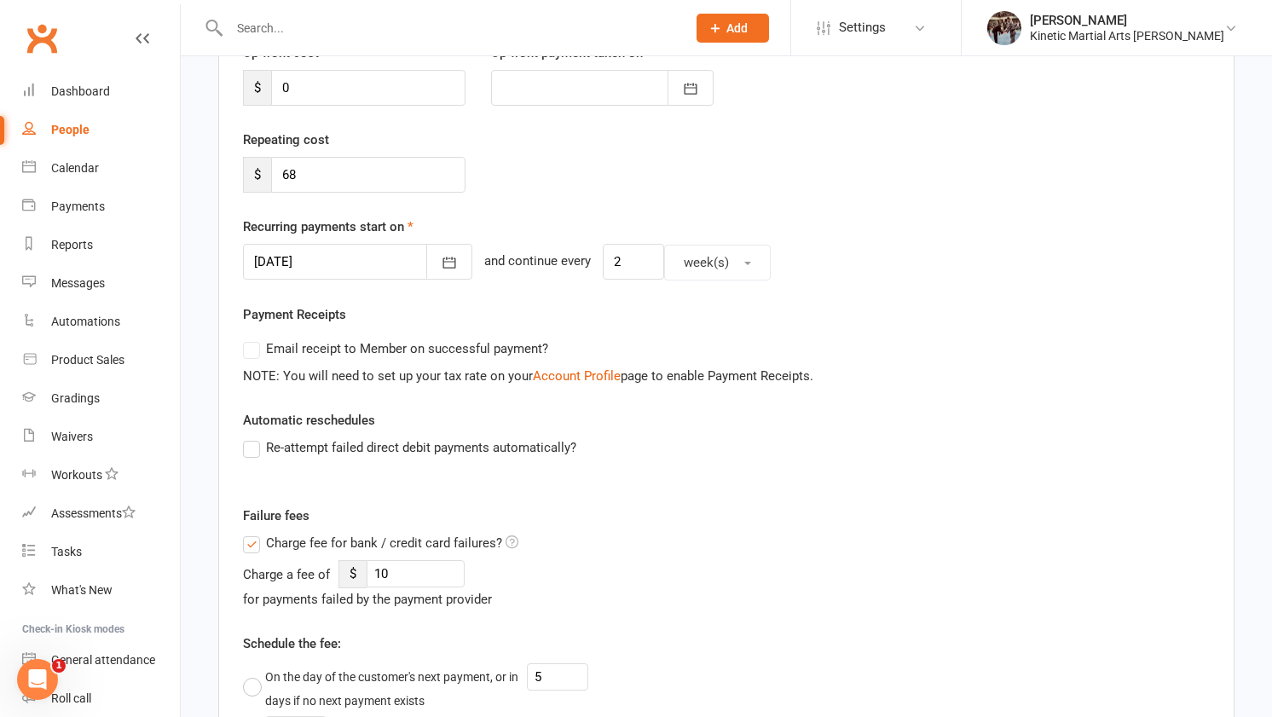
scroll to position [258, 0]
click at [357, 536] on span "Charge fee for bank / credit card failures?" at bounding box center [384, 541] width 236 height 18
click at [357, 532] on input "Charge fee for bank / credit card failures?" at bounding box center [380, 532] width 275 height 0
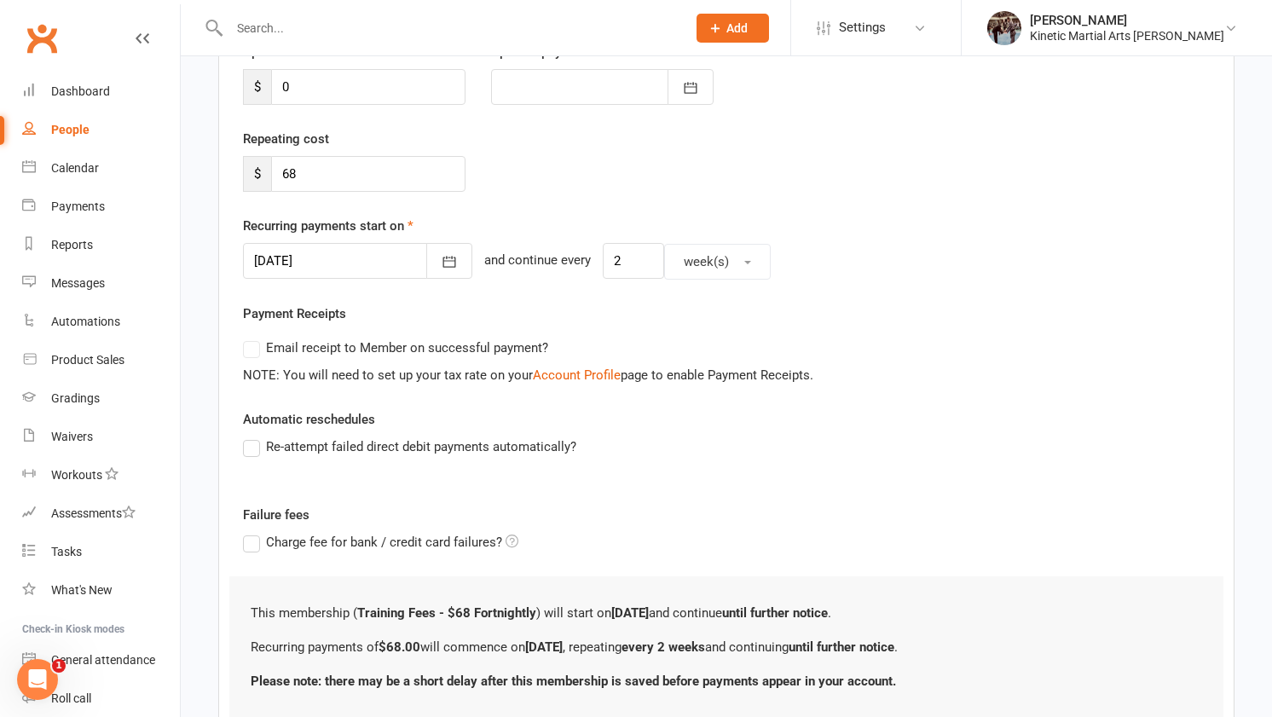
scroll to position [386, 0]
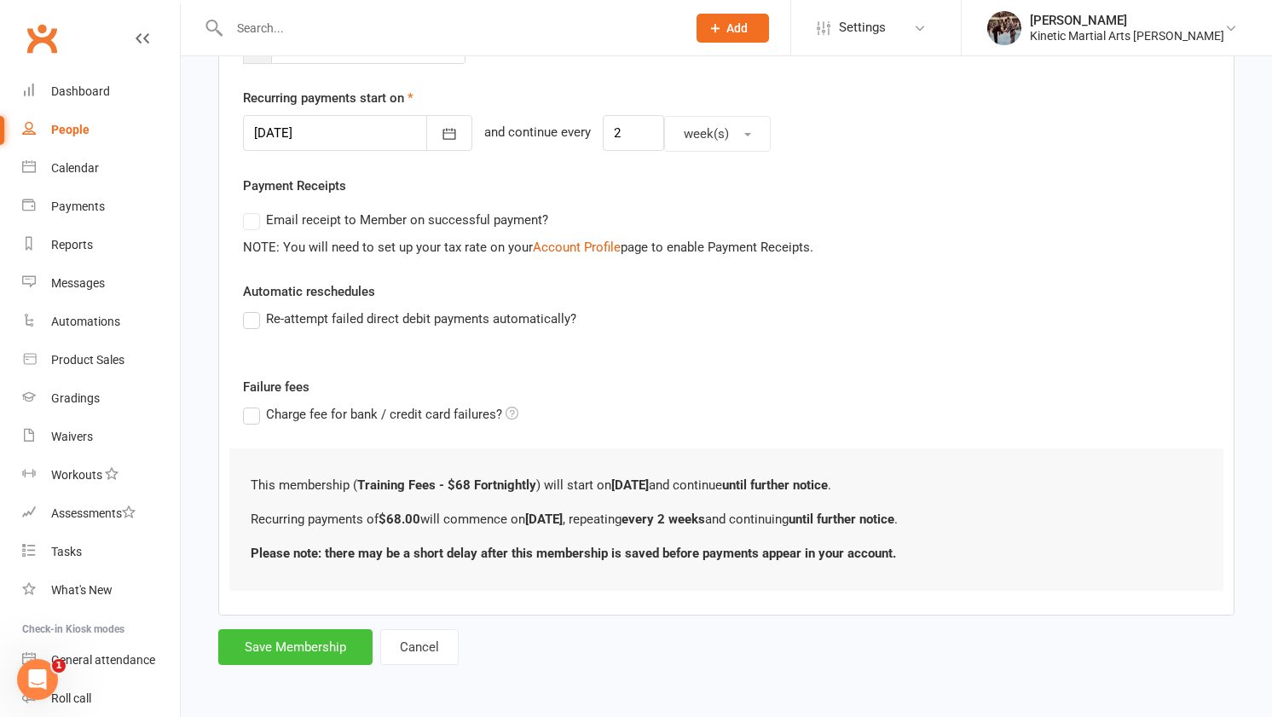
click at [314, 652] on button "Save Membership" at bounding box center [295, 647] width 154 height 36
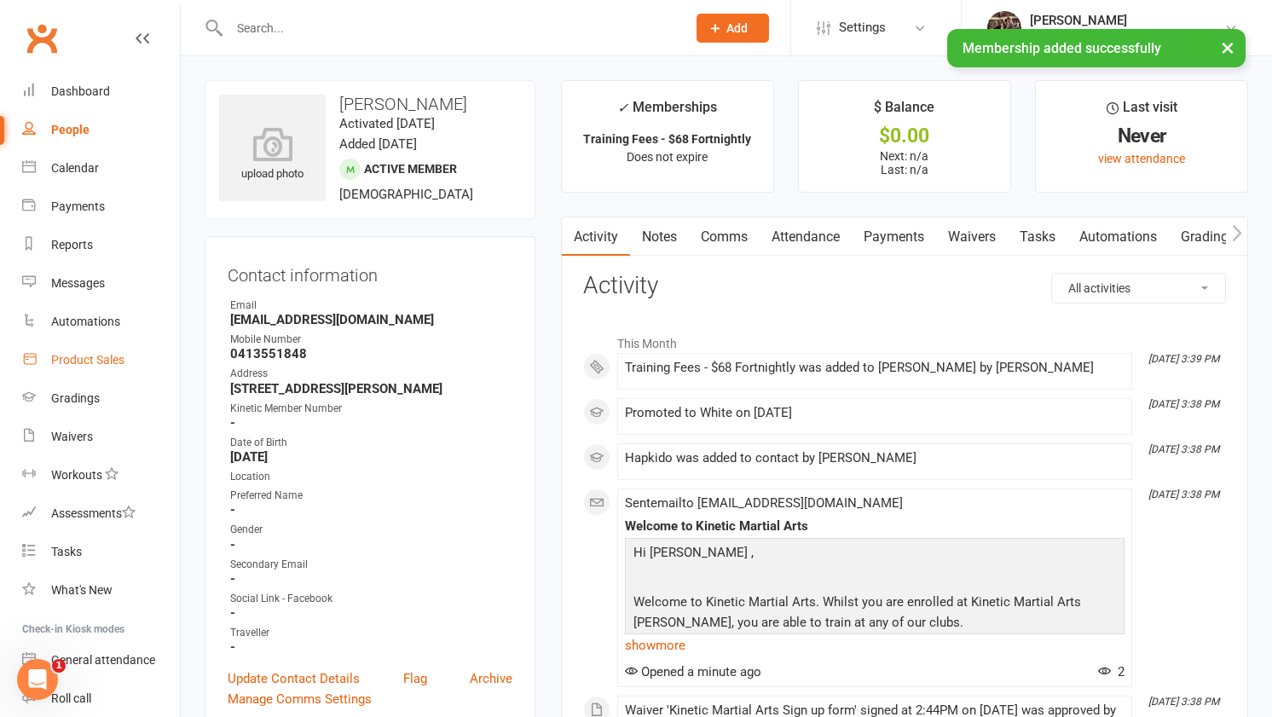
click at [69, 355] on div "Product Sales" at bounding box center [87, 360] width 73 height 14
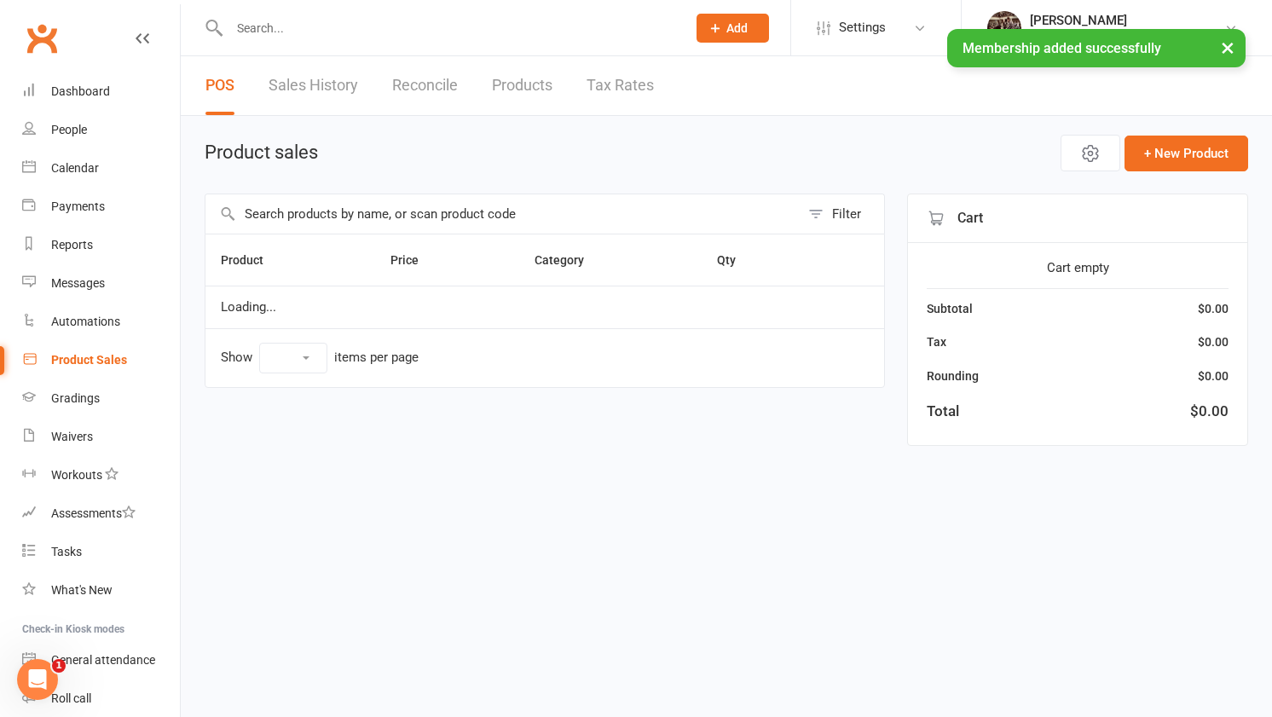
select select "10"
click at [387, 226] on input "text" at bounding box center [502, 213] width 594 height 39
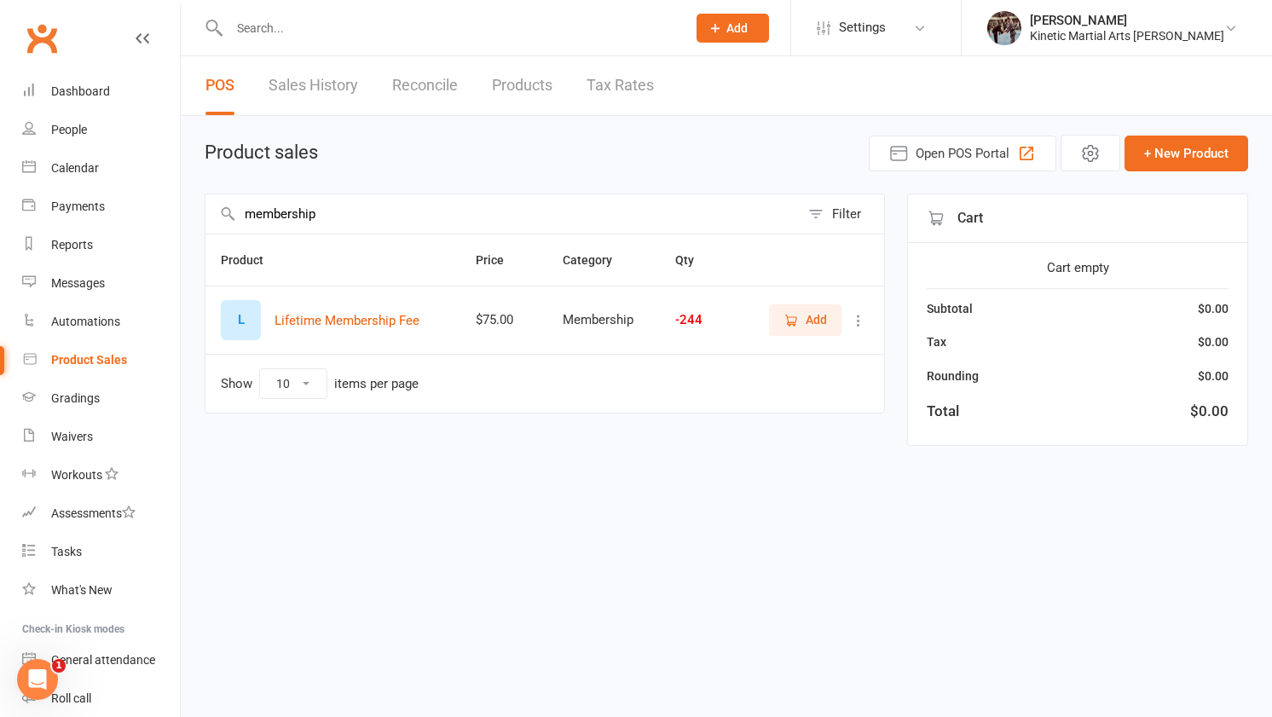
type input "membership"
click at [820, 322] on span "Add" at bounding box center [815, 319] width 21 height 19
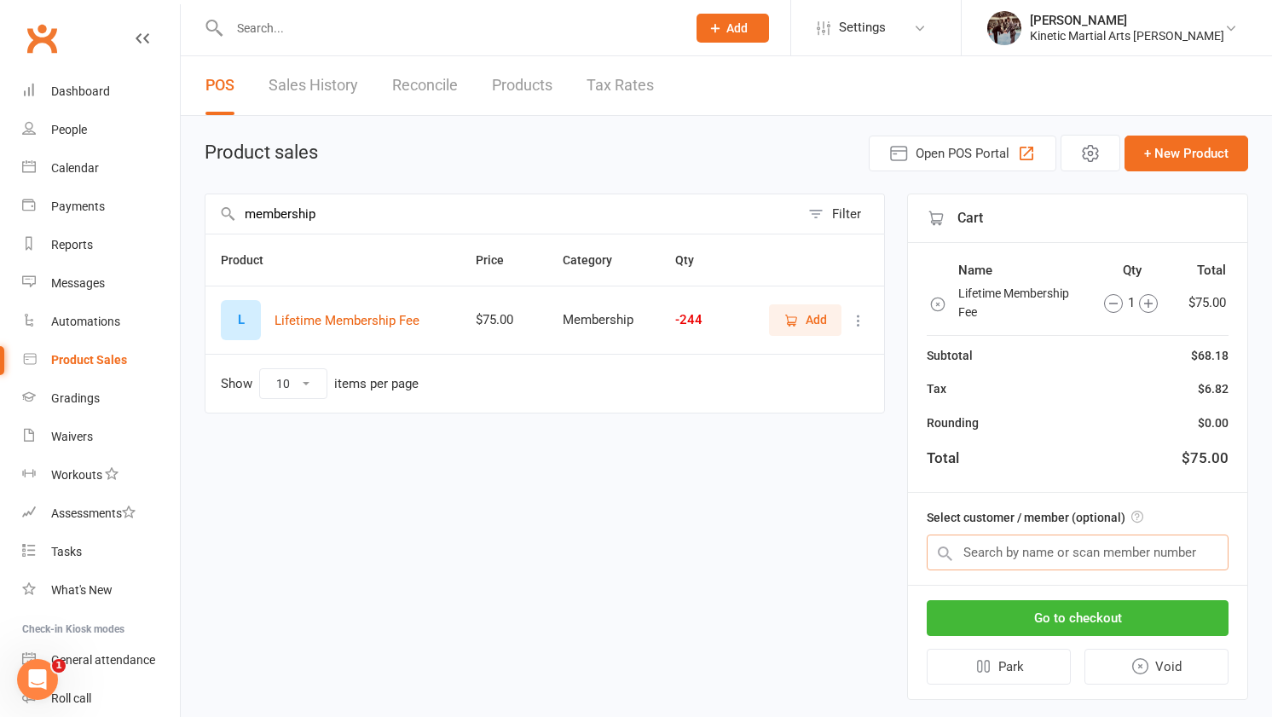
click at [1034, 550] on input "text" at bounding box center [1078, 552] width 302 height 36
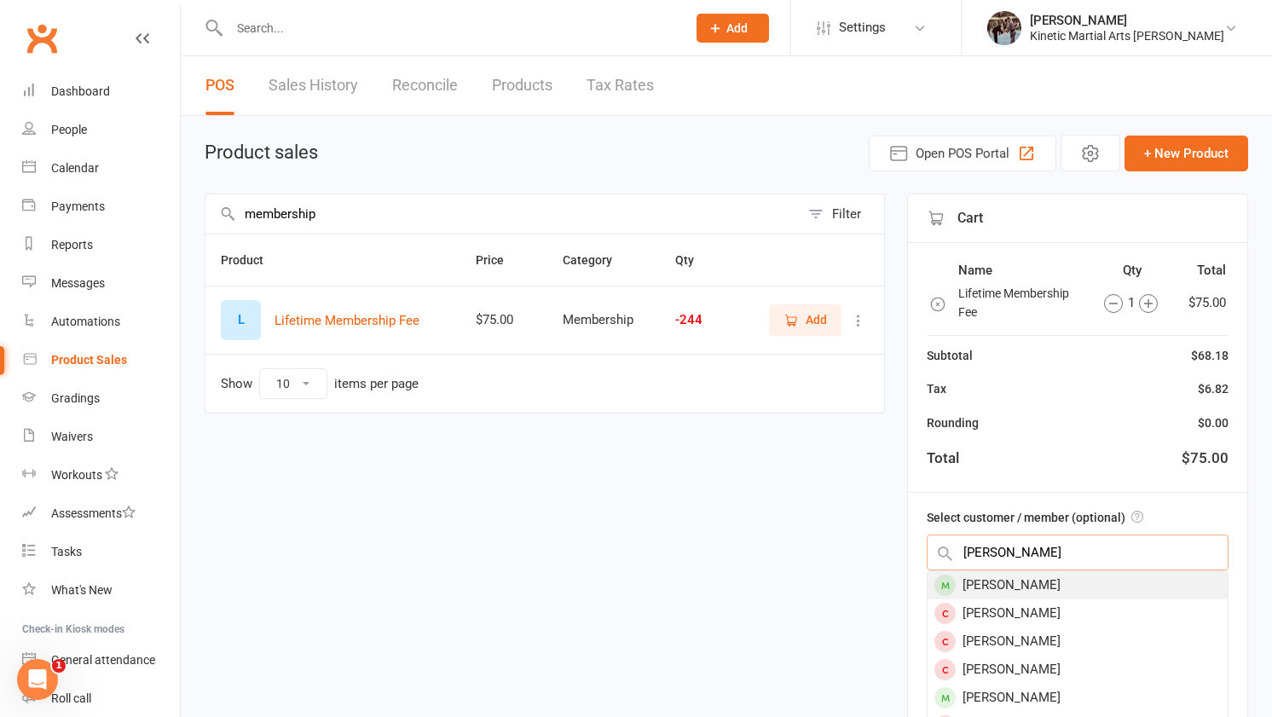
type input "[PERSON_NAME]"
click at [1026, 586] on div "[PERSON_NAME]" at bounding box center [1077, 585] width 300 height 28
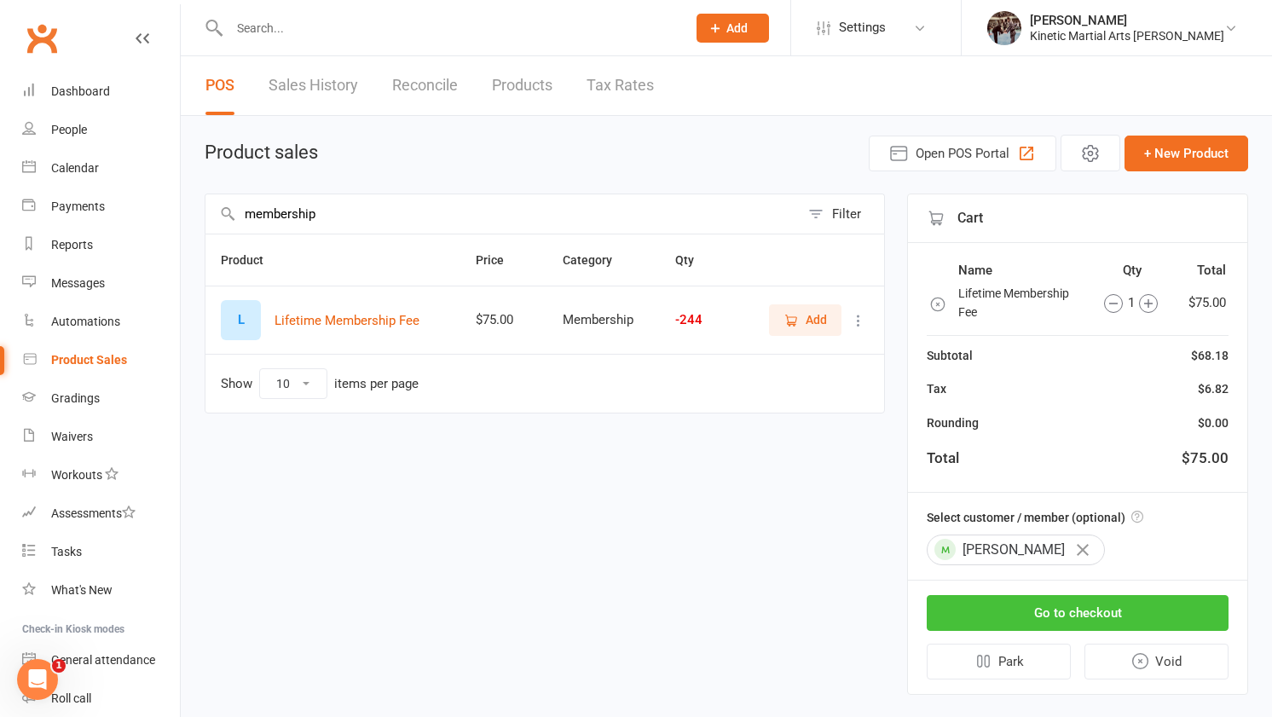
click at [1019, 606] on button "Go to checkout" at bounding box center [1078, 613] width 302 height 36
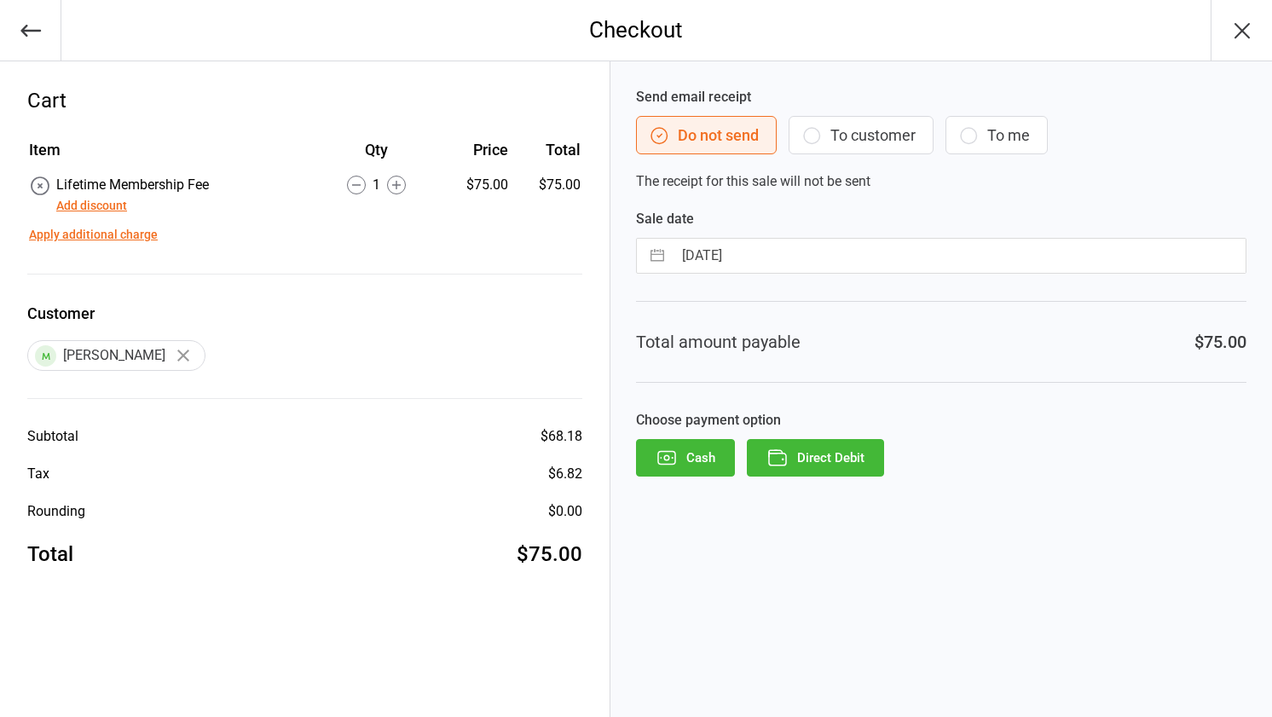
click at [852, 459] on button "Direct Debit" at bounding box center [815, 458] width 137 height 38
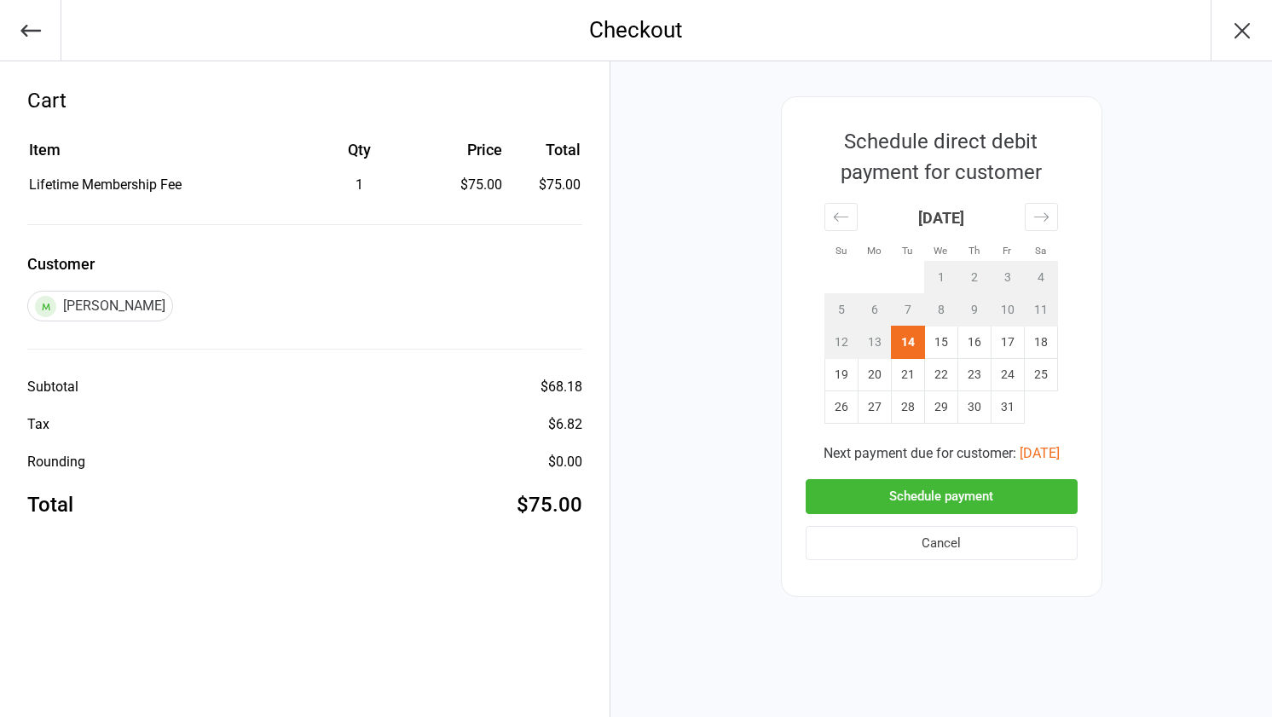
click at [1015, 503] on button "Schedule payment" at bounding box center [941, 496] width 272 height 35
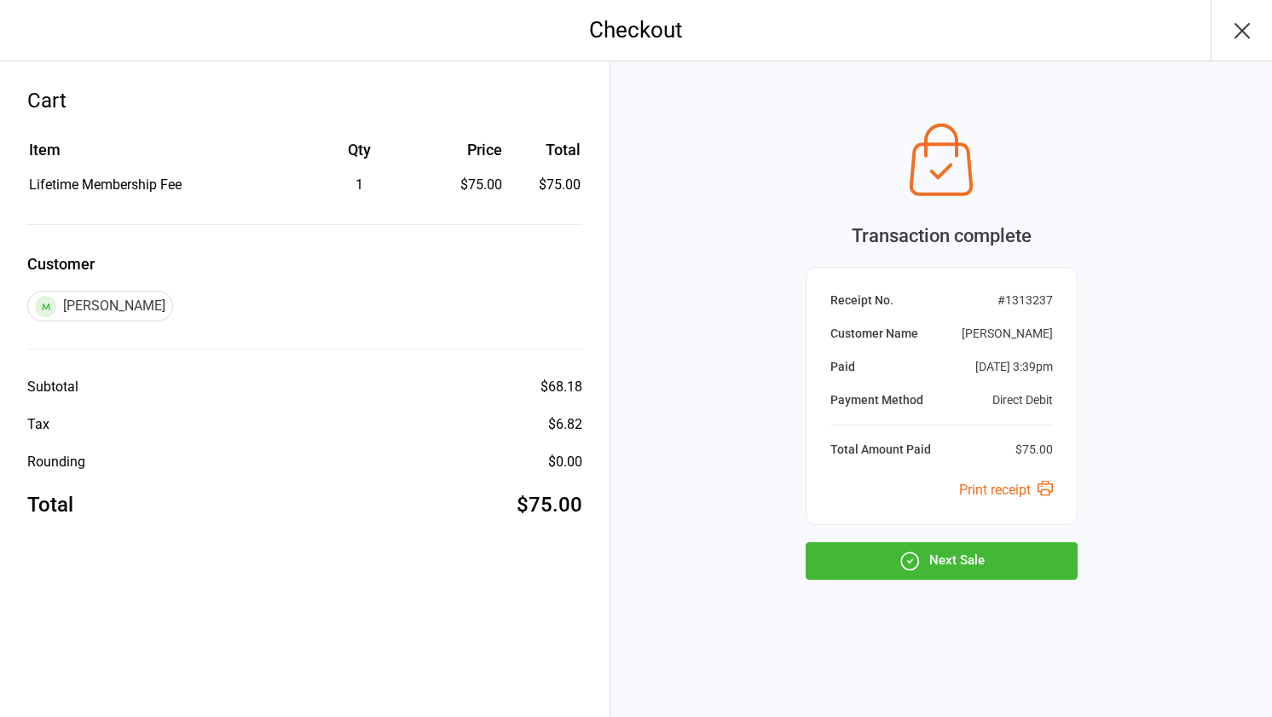
click at [1005, 546] on button "Next Sale" at bounding box center [941, 561] width 272 height 38
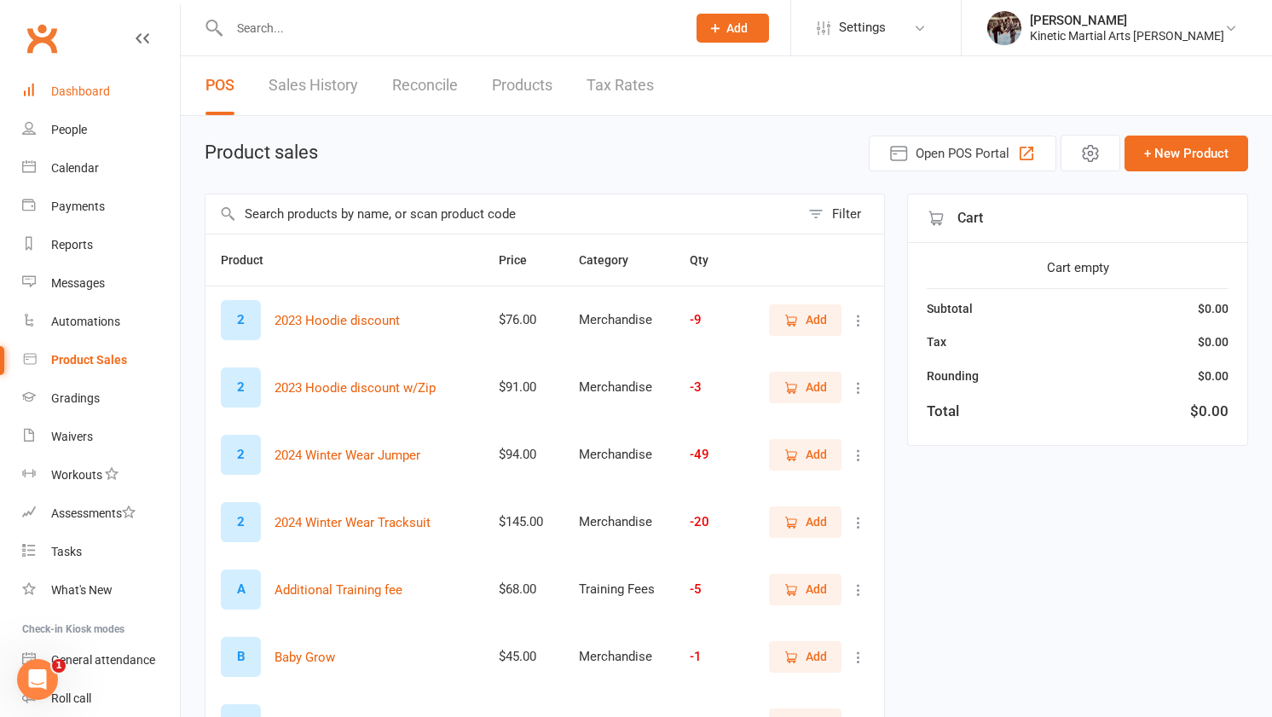
click at [108, 83] on link "Dashboard" at bounding box center [101, 91] width 158 height 38
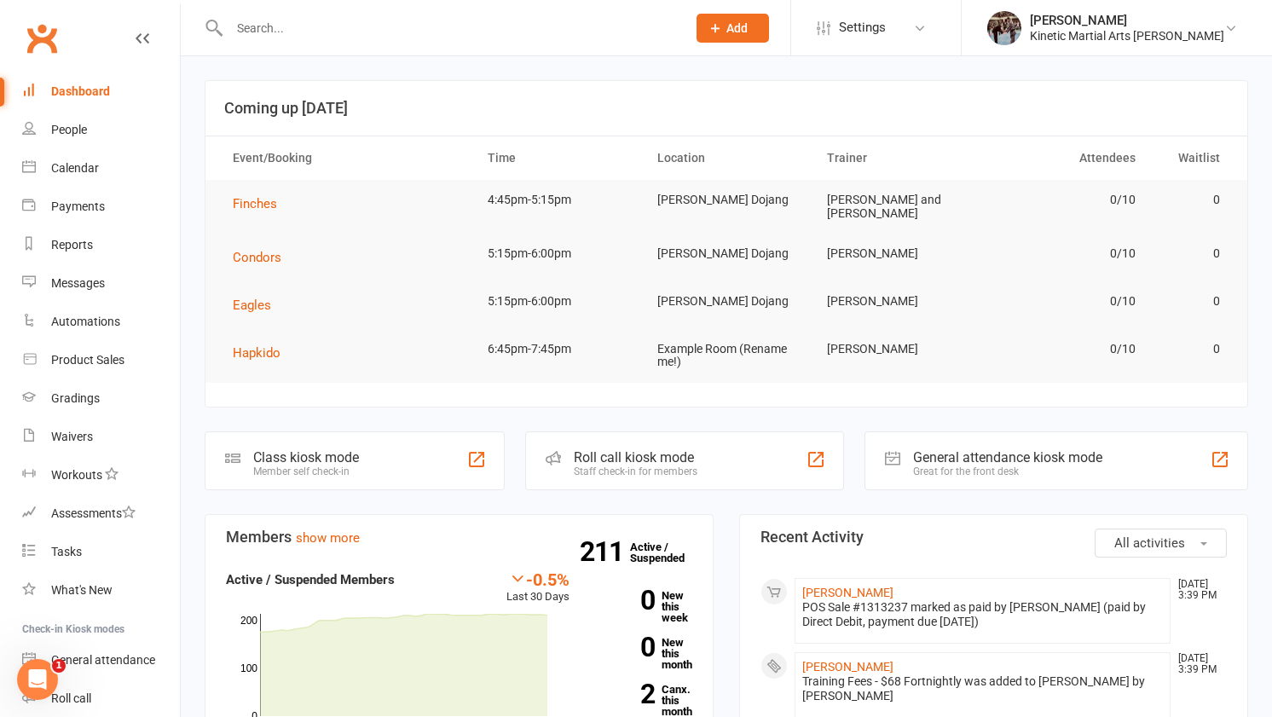
click at [96, 79] on link "Dashboard" at bounding box center [101, 91] width 158 height 38
click at [494, 26] on input "text" at bounding box center [449, 28] width 450 height 24
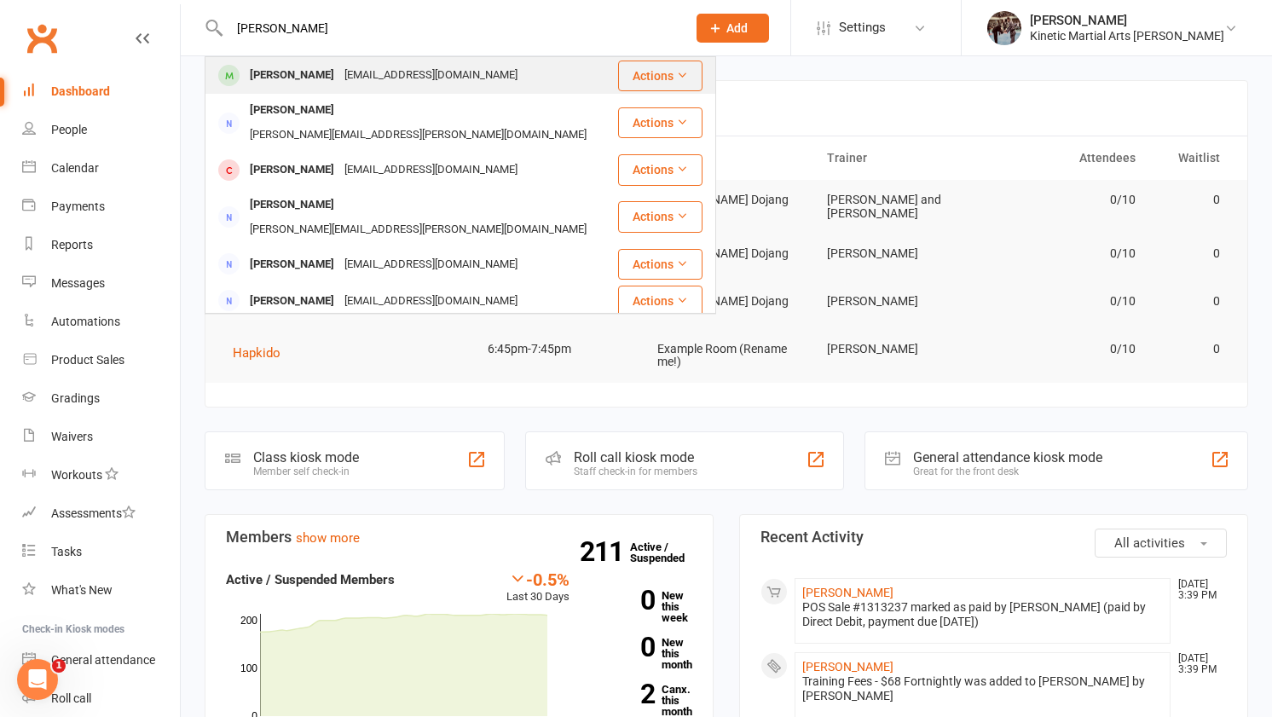
type input "claudio"
click at [413, 64] on div "Claudio.simoescs18@gmail.com" at bounding box center [430, 75] width 183 height 25
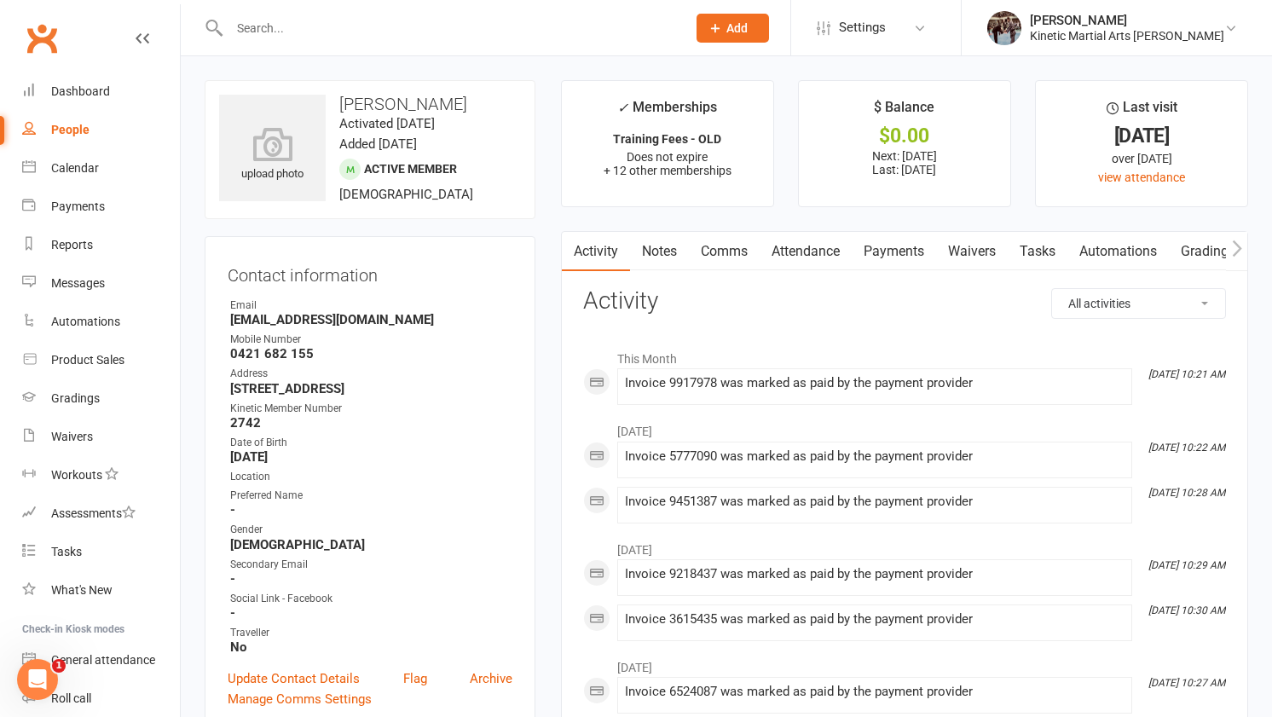
click at [880, 263] on link "Payments" at bounding box center [894, 251] width 84 height 39
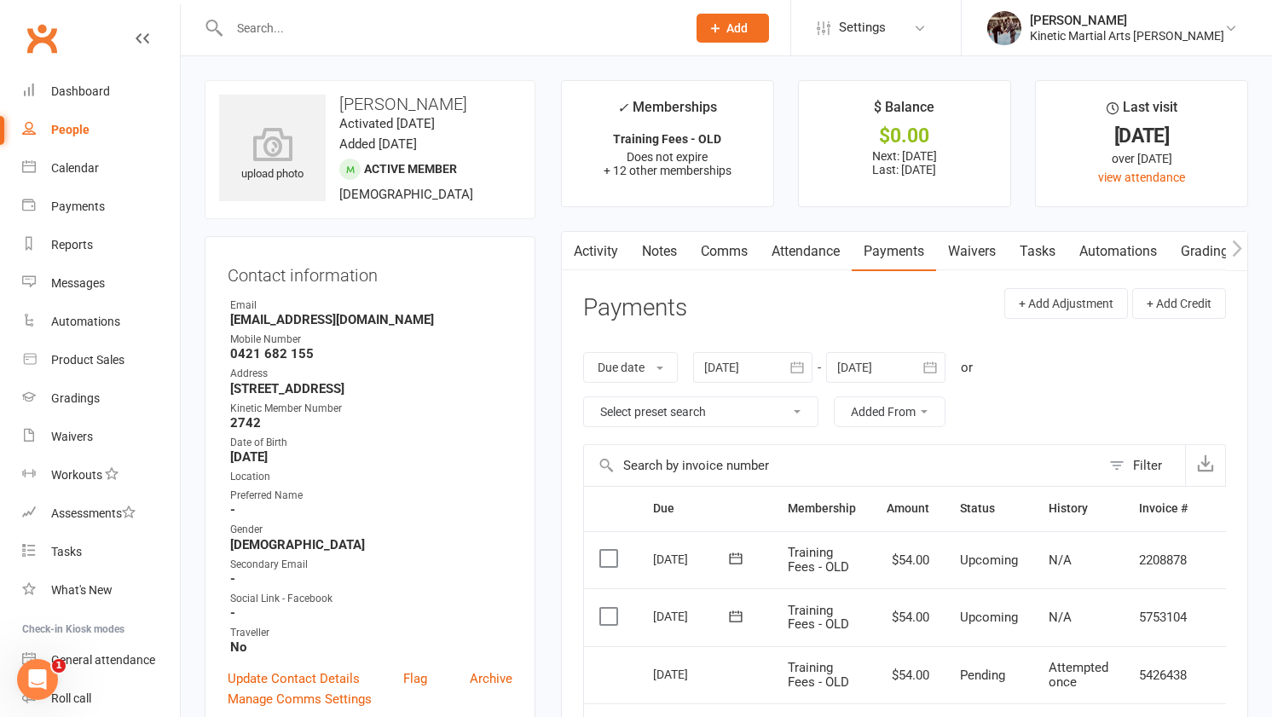
click at [609, 613] on label at bounding box center [610, 616] width 23 height 17
click at [609, 608] on input "checkbox" at bounding box center [604, 608] width 11 height 0
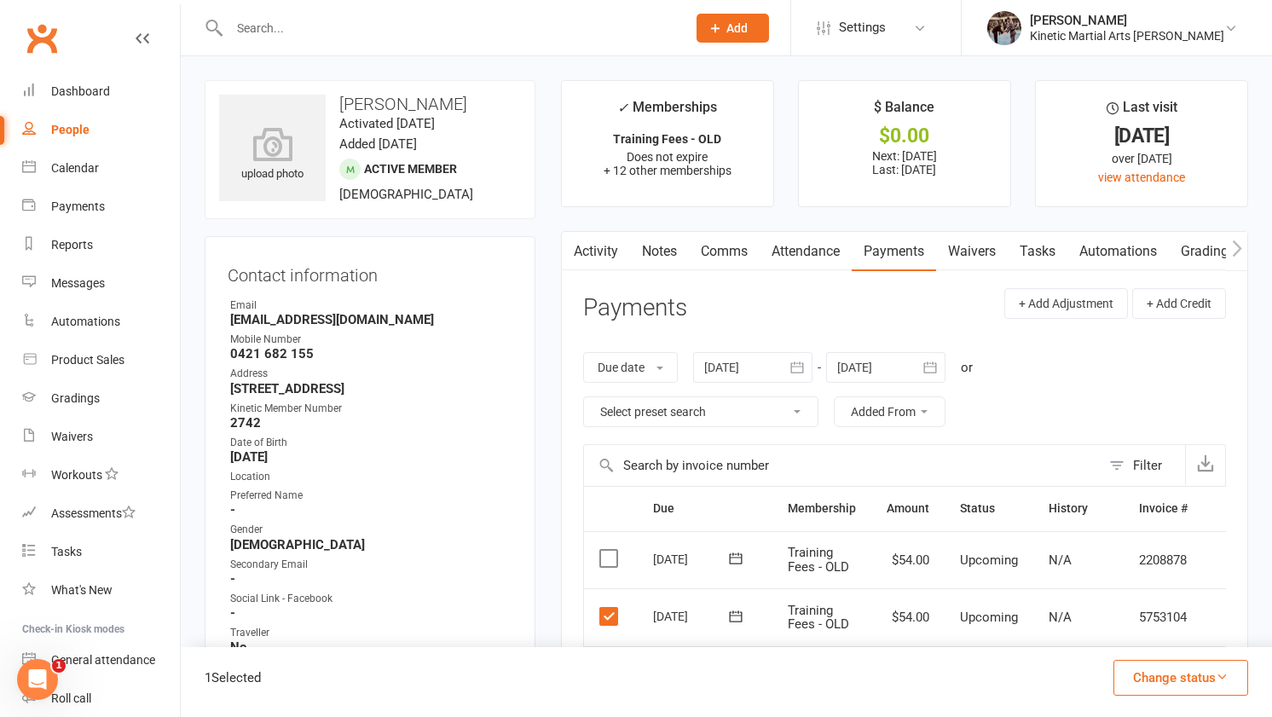
click at [615, 559] on label at bounding box center [610, 558] width 23 height 17
click at [610, 550] on input "checkbox" at bounding box center [604, 550] width 11 height 0
click at [1198, 673] on button "Change status" at bounding box center [1180, 678] width 135 height 36
click at [1143, 637] on link "Skipped" at bounding box center [1162, 632] width 169 height 34
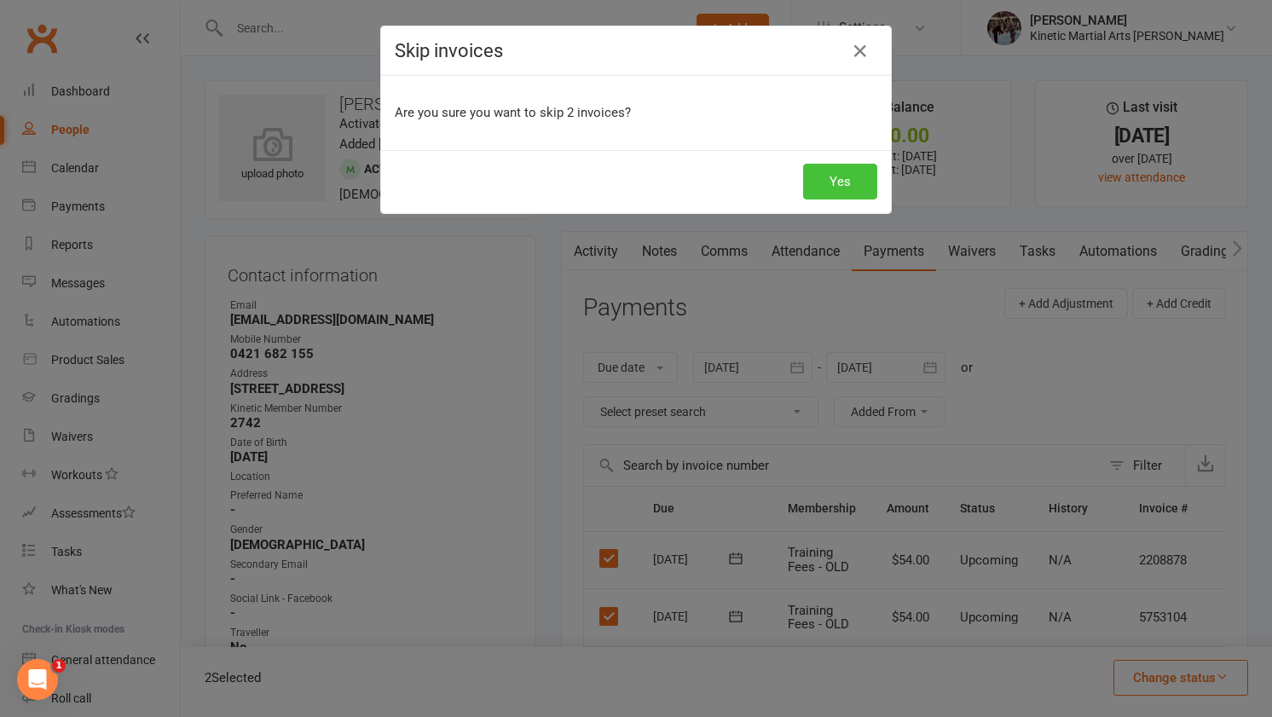
click at [834, 182] on button "Yes" at bounding box center [840, 182] width 74 height 36
